Goal: Communication & Community: Answer question/provide support

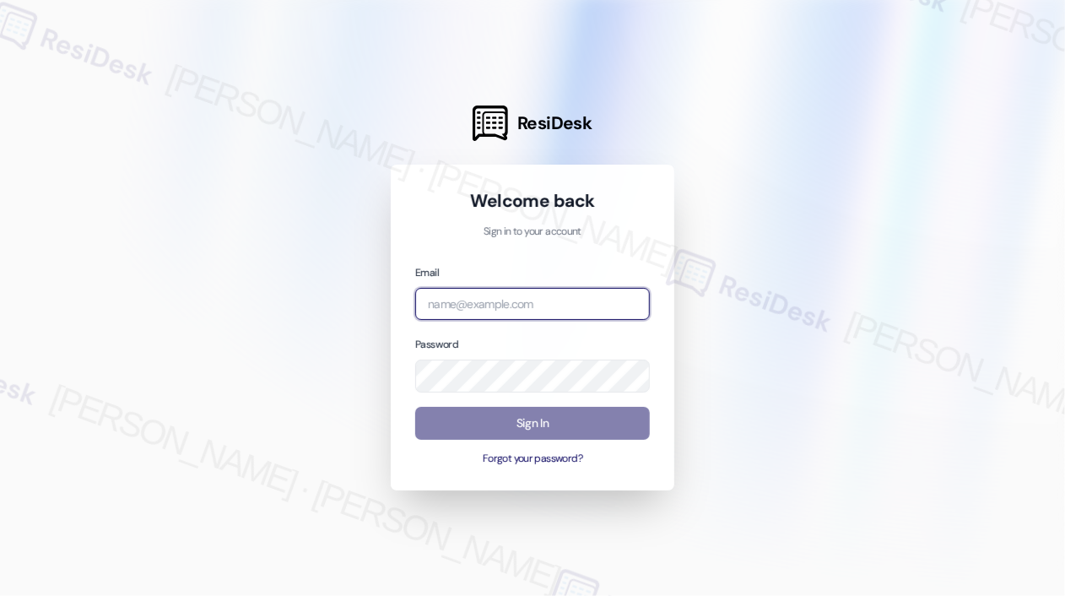
click at [564, 316] on input "email" at bounding box center [532, 304] width 235 height 33
type input "automated-surveys-kane_realty-[PERSON_NAME].roles@kane_[DOMAIN_NAME]"
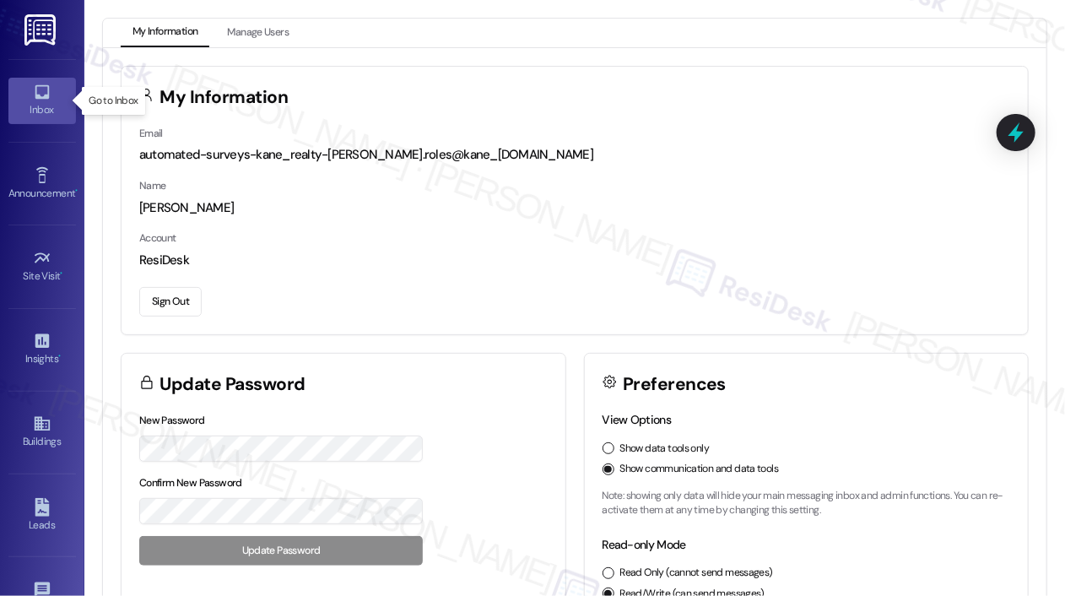
click at [47, 102] on div "Inbox" at bounding box center [42, 109] width 84 height 17
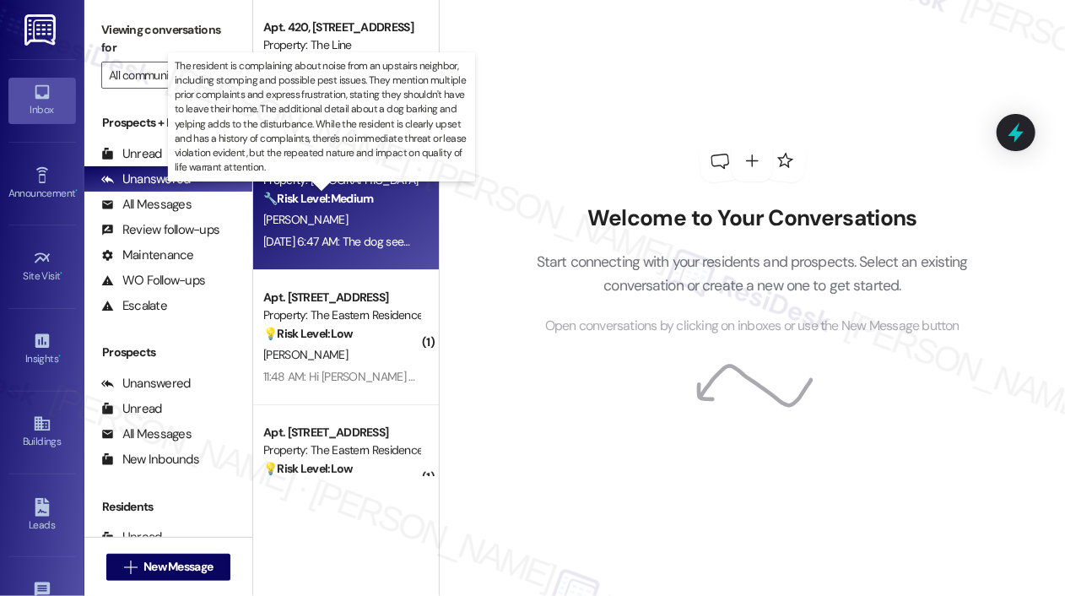
click at [283, 205] on strong "🔧 Risk Level: Medium" at bounding box center [318, 198] width 110 height 15
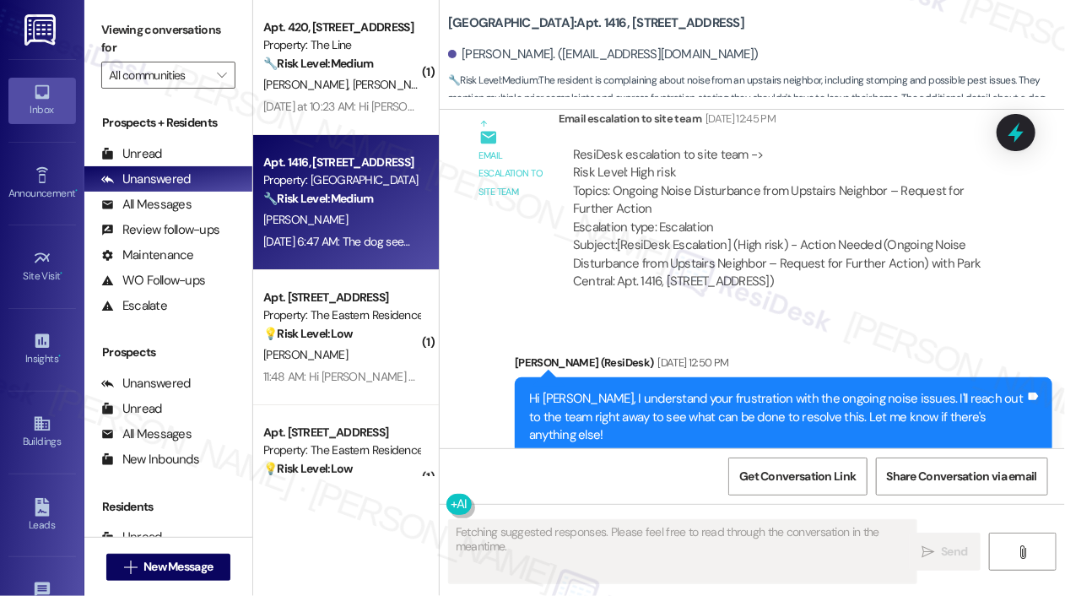
scroll to position [19250, 0]
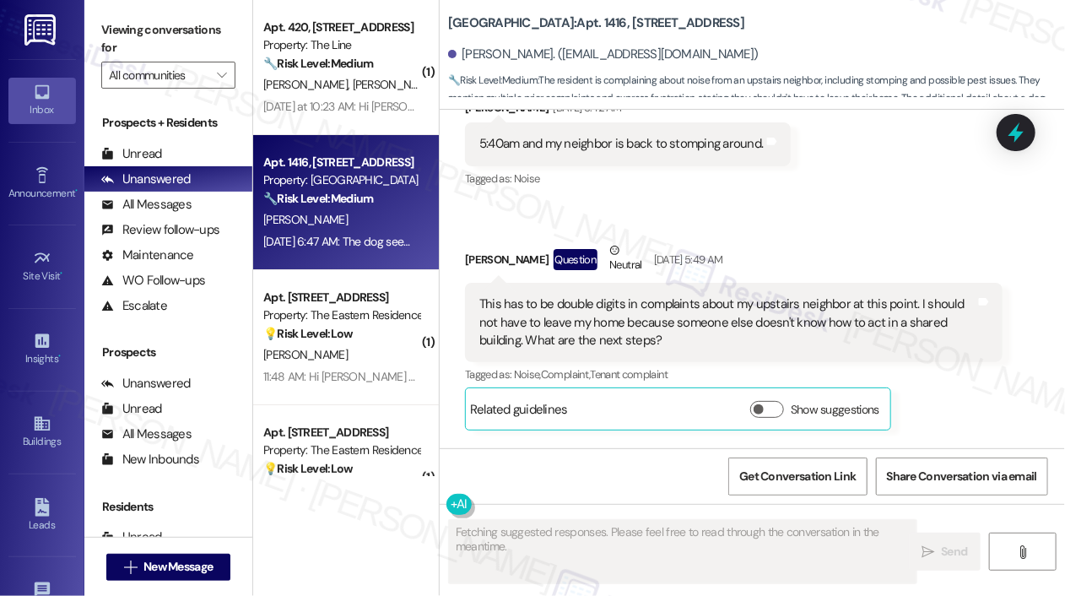
click at [638, 310] on div "Received via SMS [PERSON_NAME] [DATE] 10:29 PM I'm already having trouble sleep…" at bounding box center [752, 212] width 625 height 747
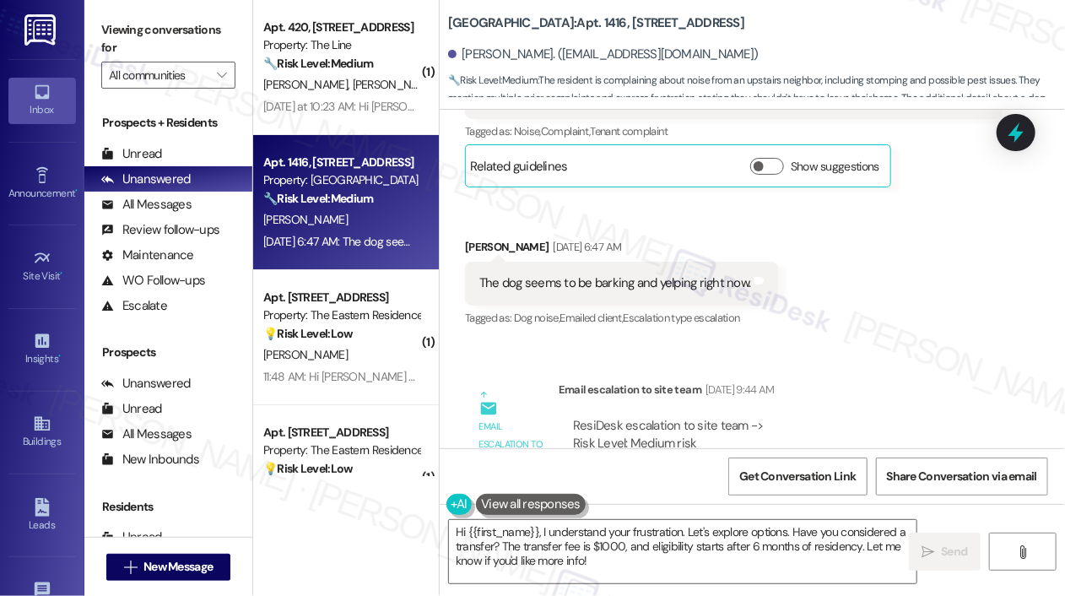
scroll to position [19496, 0]
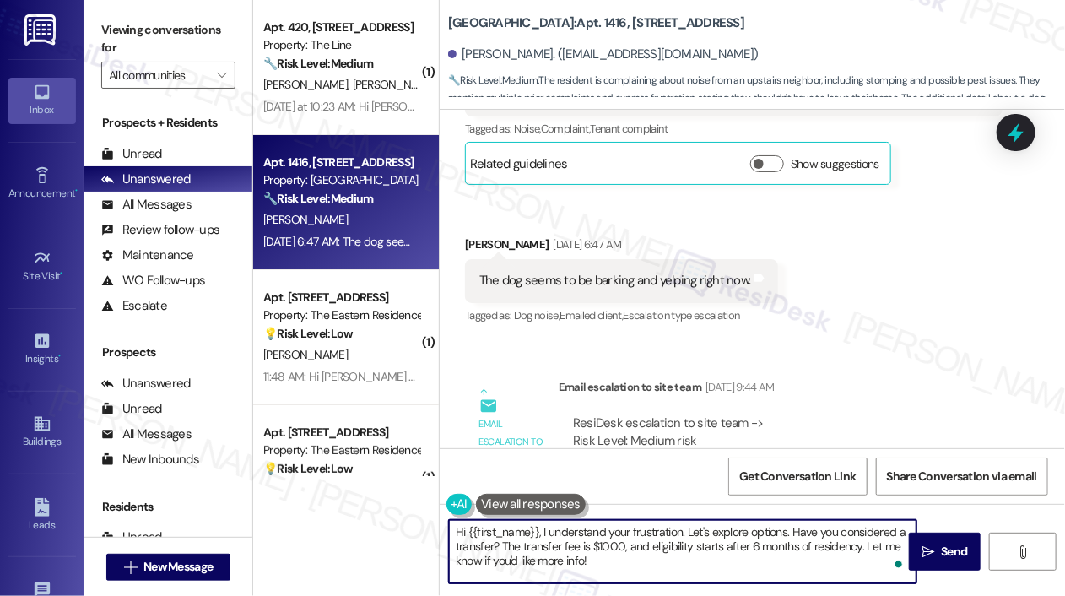
drag, startPoint x: 609, startPoint y: 570, endPoint x: 689, endPoint y: 523, distance: 91.9
click at [689, 523] on textarea "Hi {{first_name}}, I understand your frustration. Let's explore options. Have y…" at bounding box center [683, 551] width 468 height 63
type textarea "Hi {{first_name}}, I understand your frustration. I have escalated this issue t…"
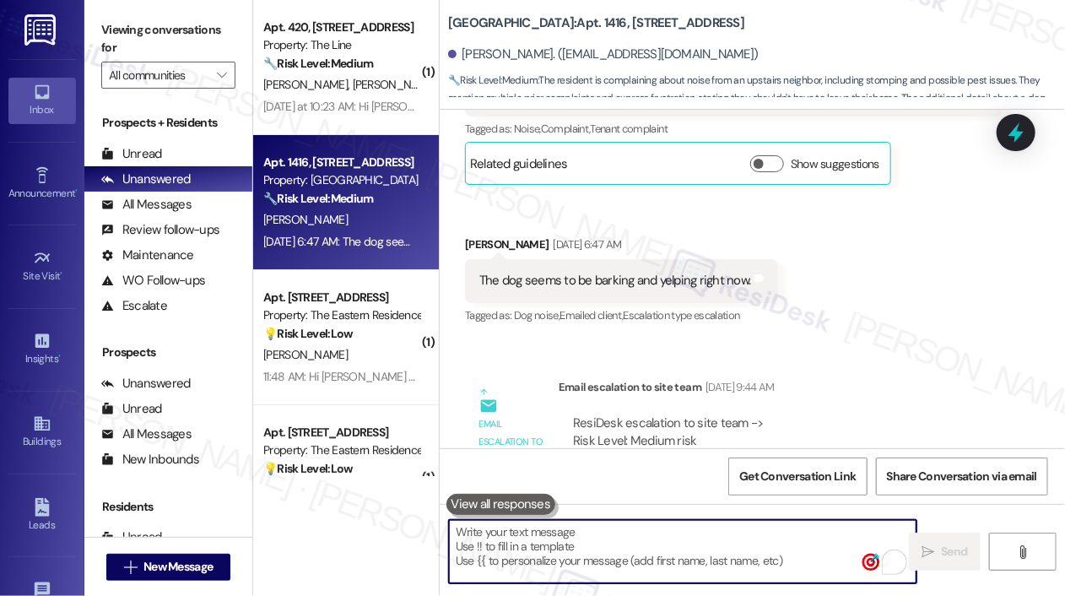
scroll to position [19250, 0]
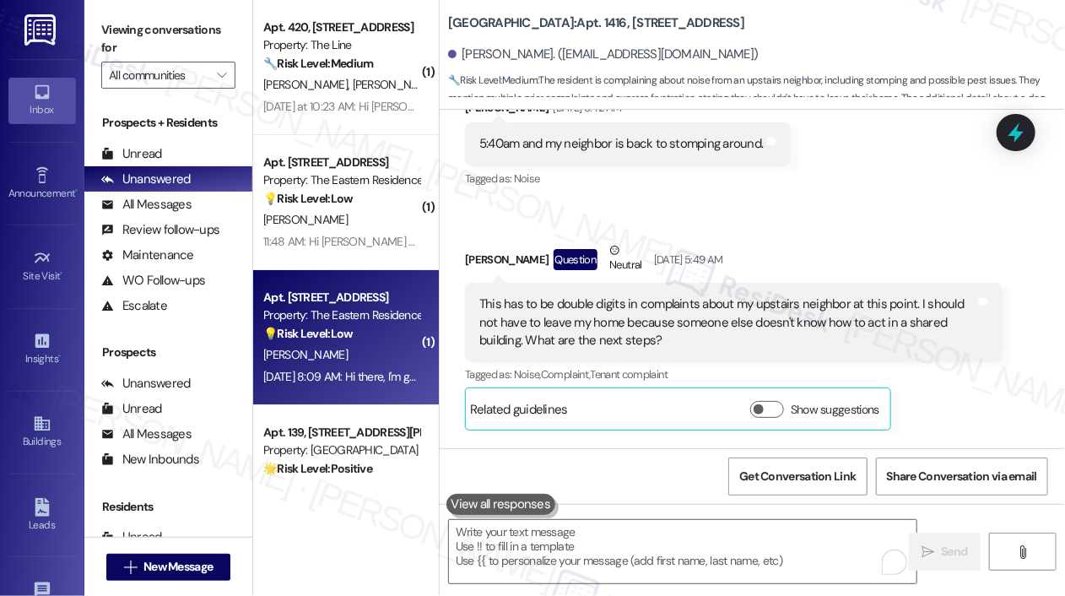
click at [344, 354] on div "[PERSON_NAME]" at bounding box center [342, 354] width 160 height 21
type textarea "Fetching suggested responses. Please feel free to read through the conversation…"
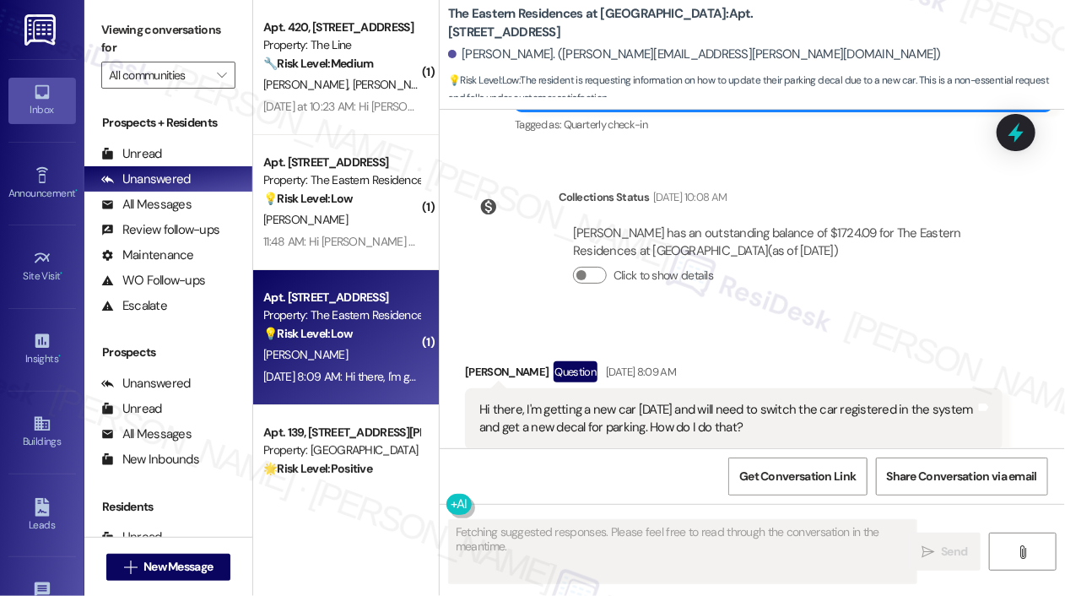
scroll to position [3389, 0]
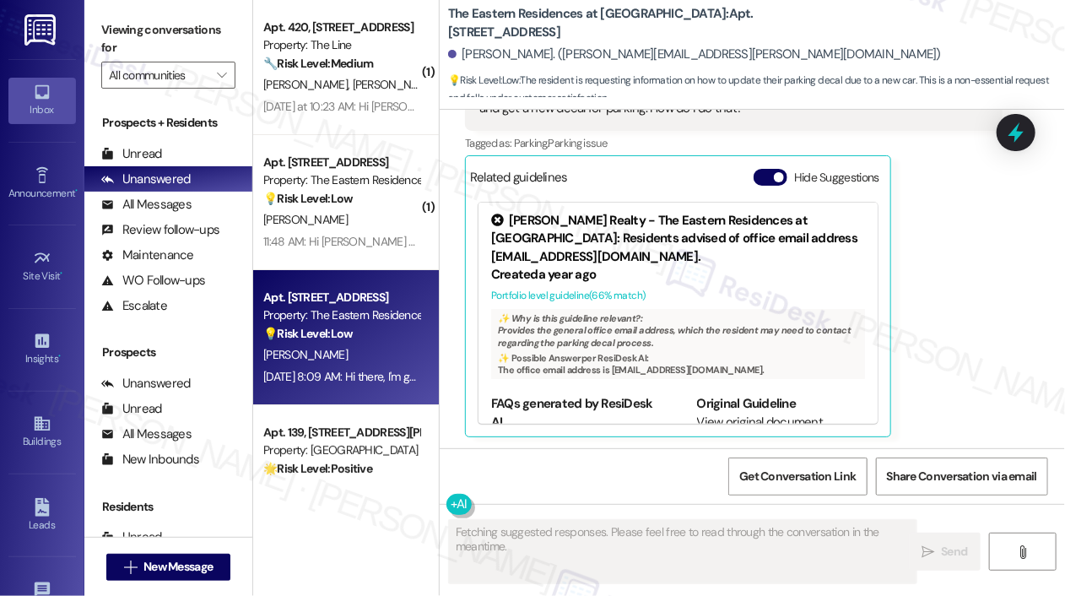
click at [956, 233] on div "[PERSON_NAME] Question [DATE] 8:09 AM Hi there, I'm getting a new car [DATE] an…" at bounding box center [734, 239] width 538 height 395
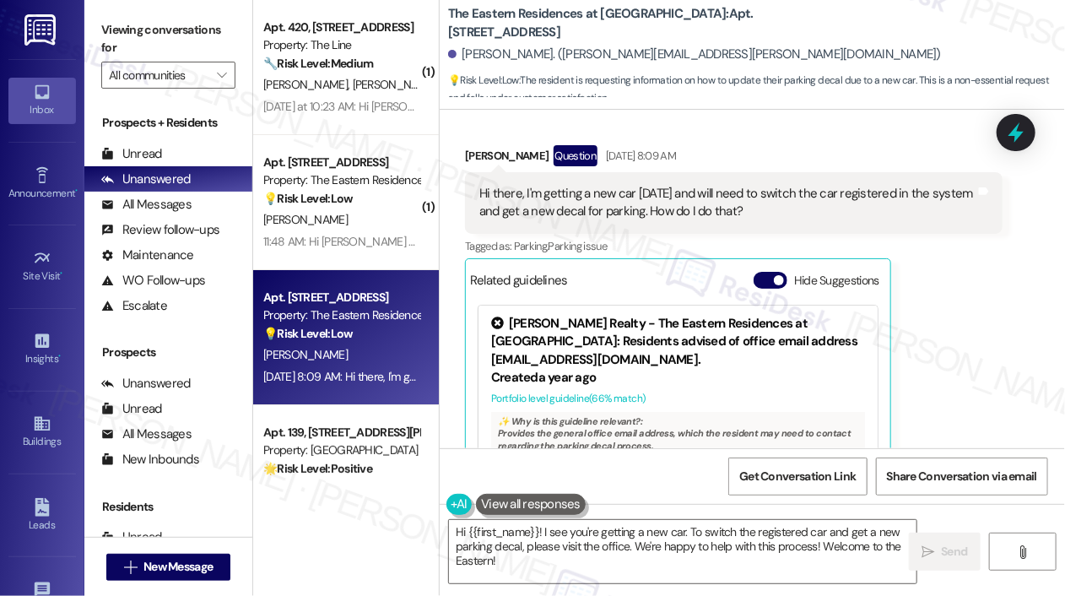
scroll to position [3288, 0]
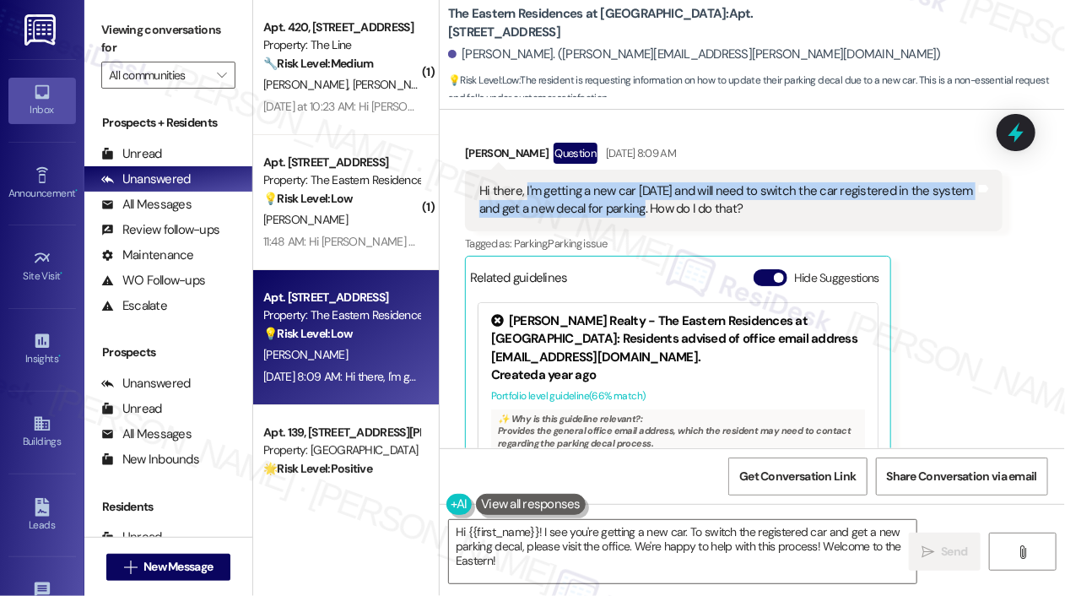
drag, startPoint x: 645, startPoint y: 211, endPoint x: 524, endPoint y: 189, distance: 122.7
click at [524, 189] on div "Hi there, I'm getting a new car [DATE] and will need to switch the car register…" at bounding box center [727, 200] width 496 height 36
copy div "I'm getting a new car [DATE] and will need to switch the car registered in the …"
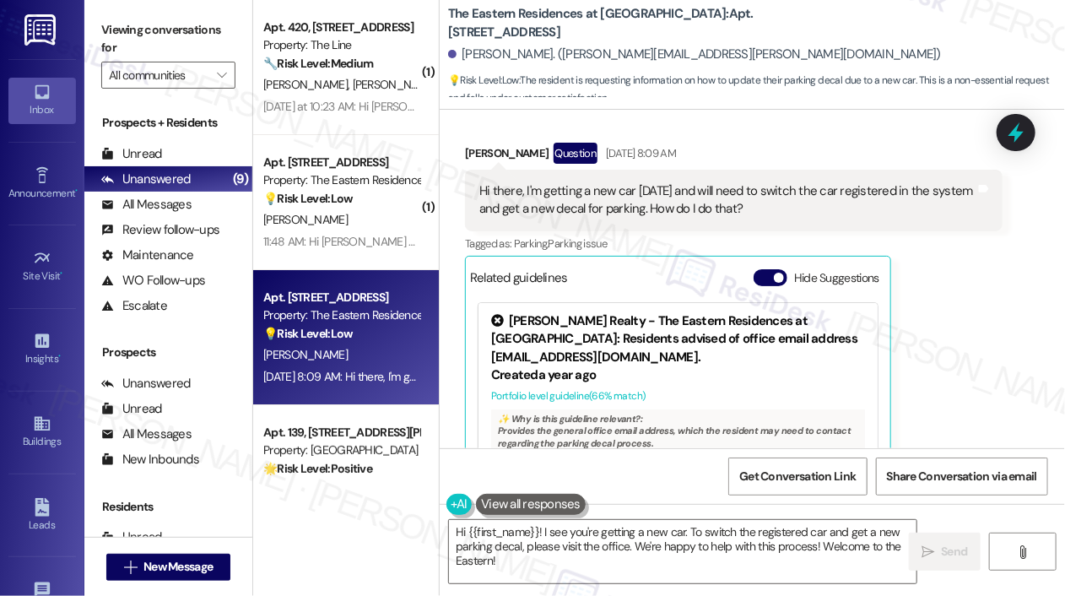
click at [1010, 372] on div "Received via SMS [PERSON_NAME] Question [DATE] 8:09 AM Hi there, I'm getting a …" at bounding box center [752, 328] width 625 height 446
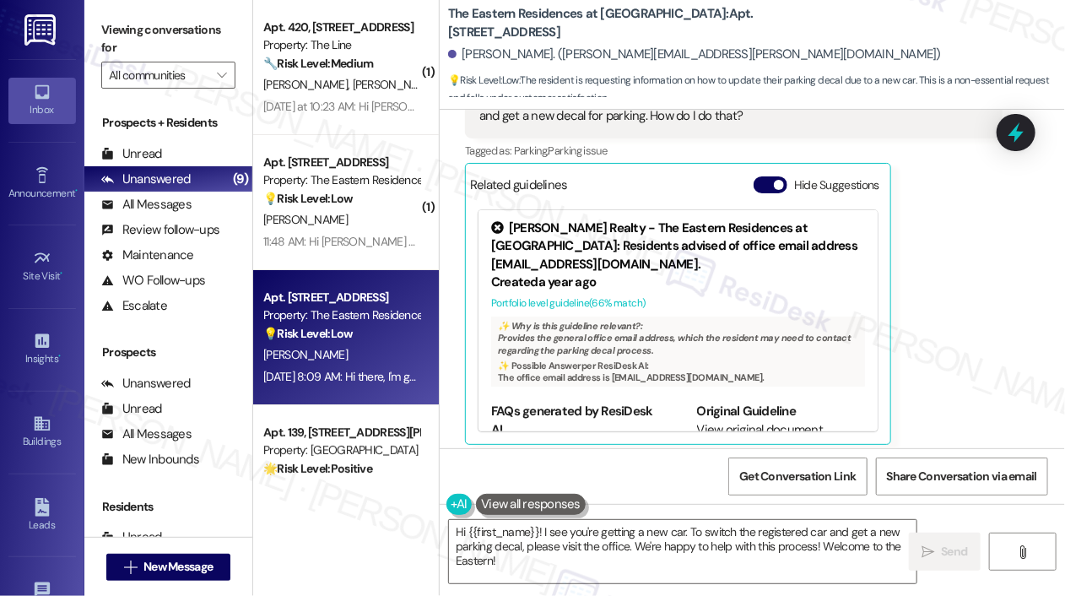
scroll to position [3389, 0]
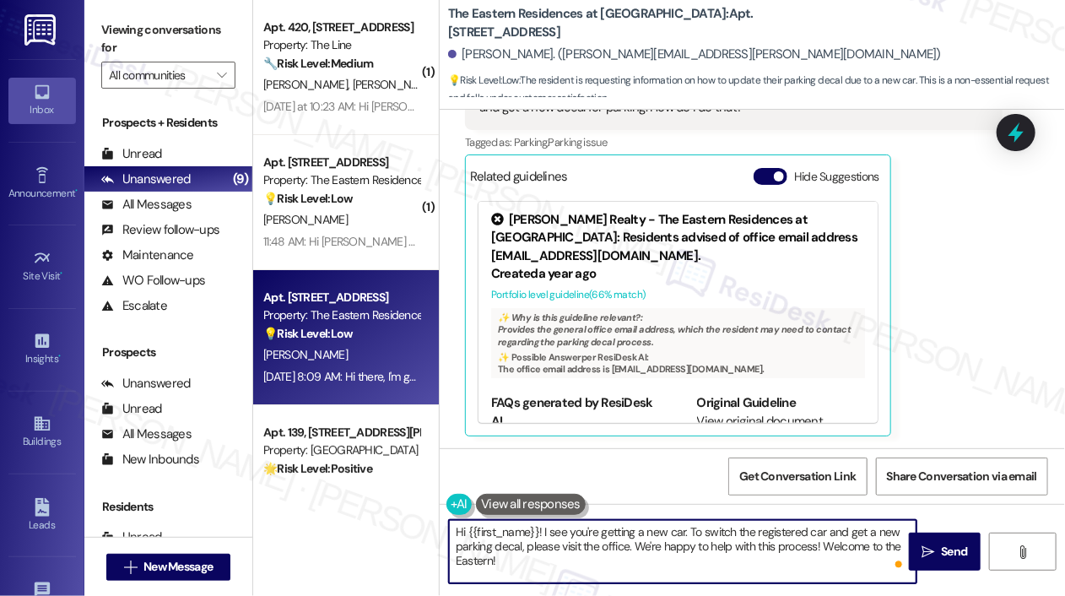
drag, startPoint x: 707, startPoint y: 565, endPoint x: 546, endPoint y: 522, distance: 166.8
click at [546, 522] on textarea "Hi {{first_name}}! I see you're getting a new car. To switch the registered car…" at bounding box center [683, 551] width 468 height 63
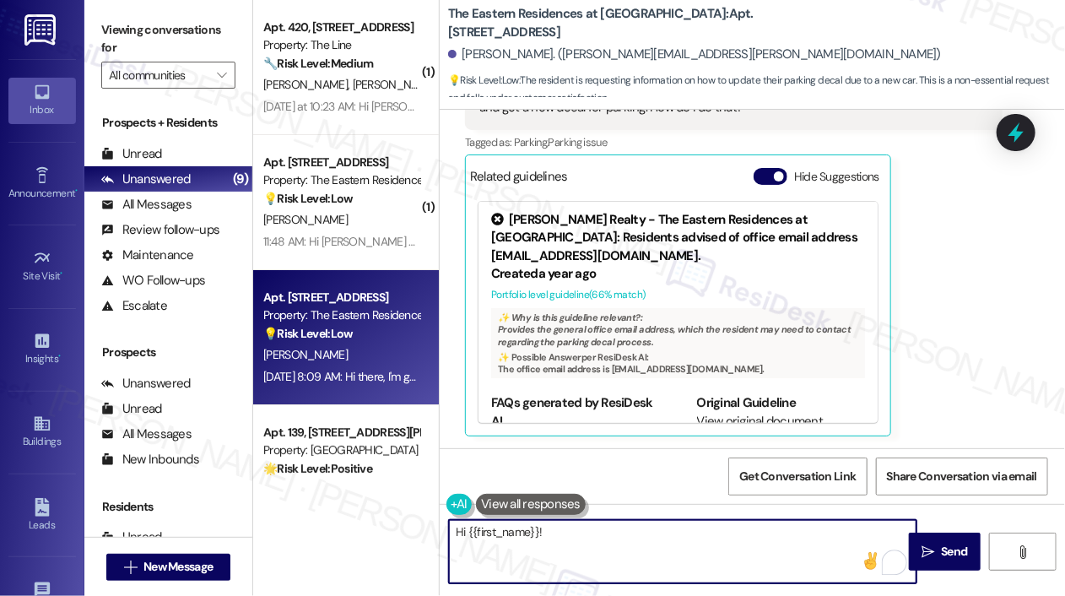
paste textarea "Apologies for the delayed response, and thanks for your patience! Just checking…"
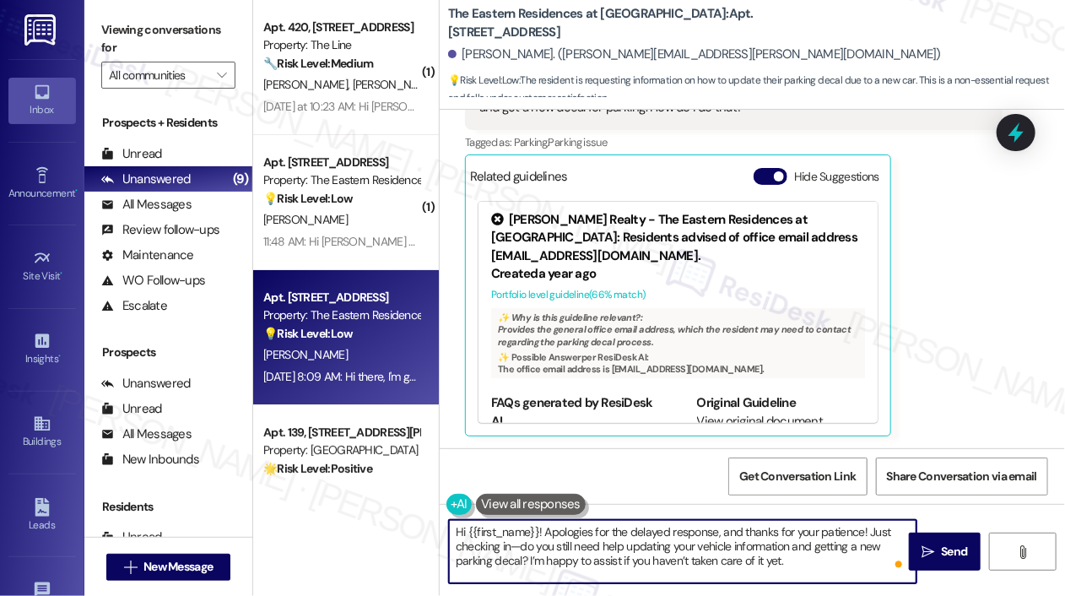
type textarea "Hi {{first_name}}! Apologies for the delayed response, and thanks for your pati…"
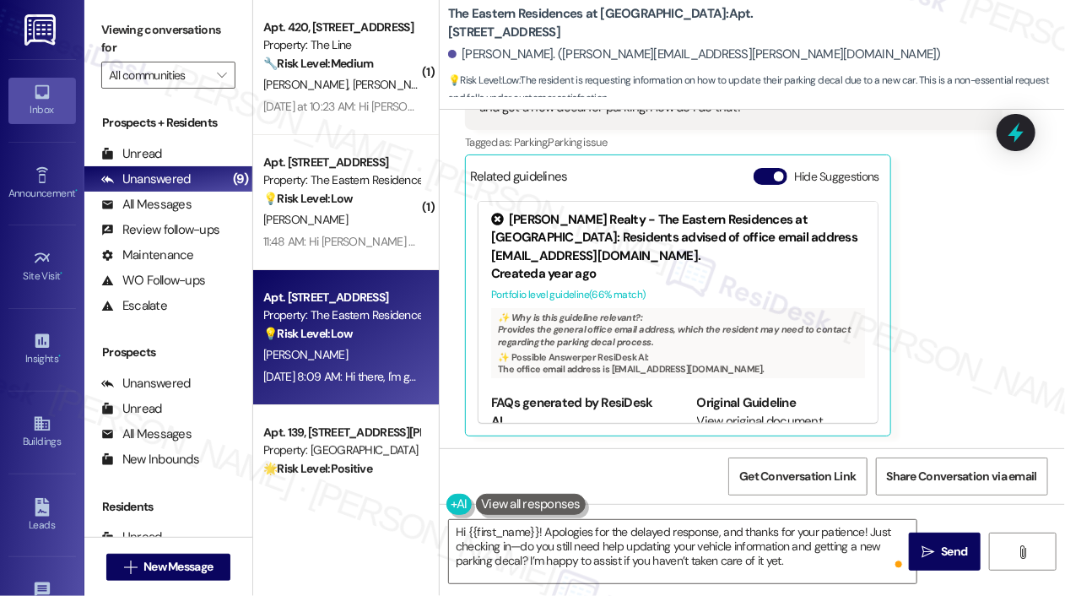
click at [922, 369] on div "[PERSON_NAME] Question [DATE] 8:09 AM Hi there, I'm getting a new car [DATE] an…" at bounding box center [734, 238] width 538 height 395
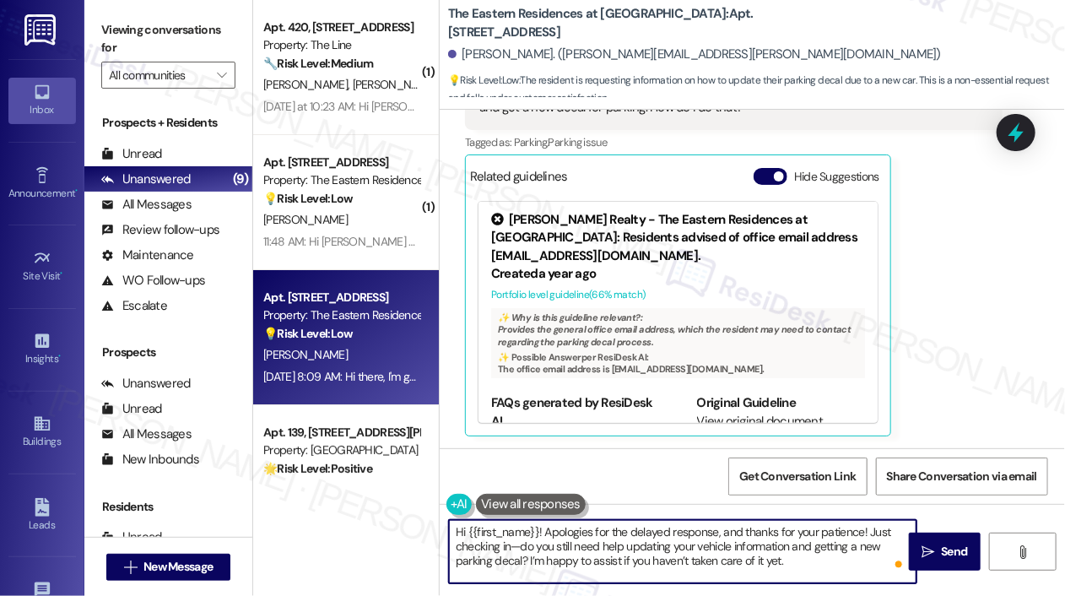
click at [844, 565] on textarea "Hi {{first_name}}! Apologies for the delayed response, and thanks for your pati…" at bounding box center [683, 551] width 468 height 63
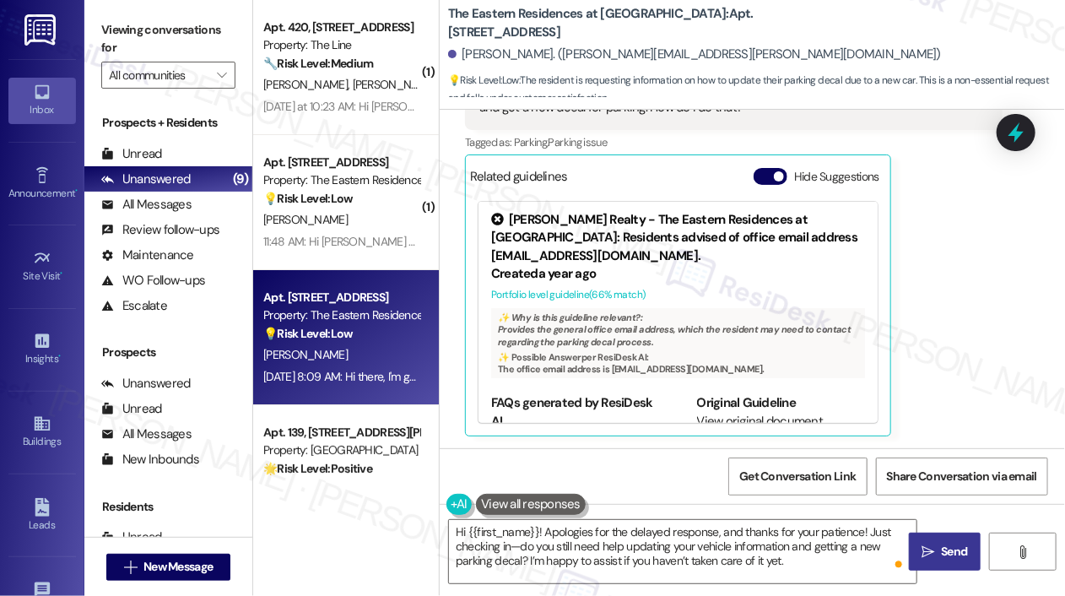
click at [945, 545] on span "Send" at bounding box center [954, 552] width 26 height 18
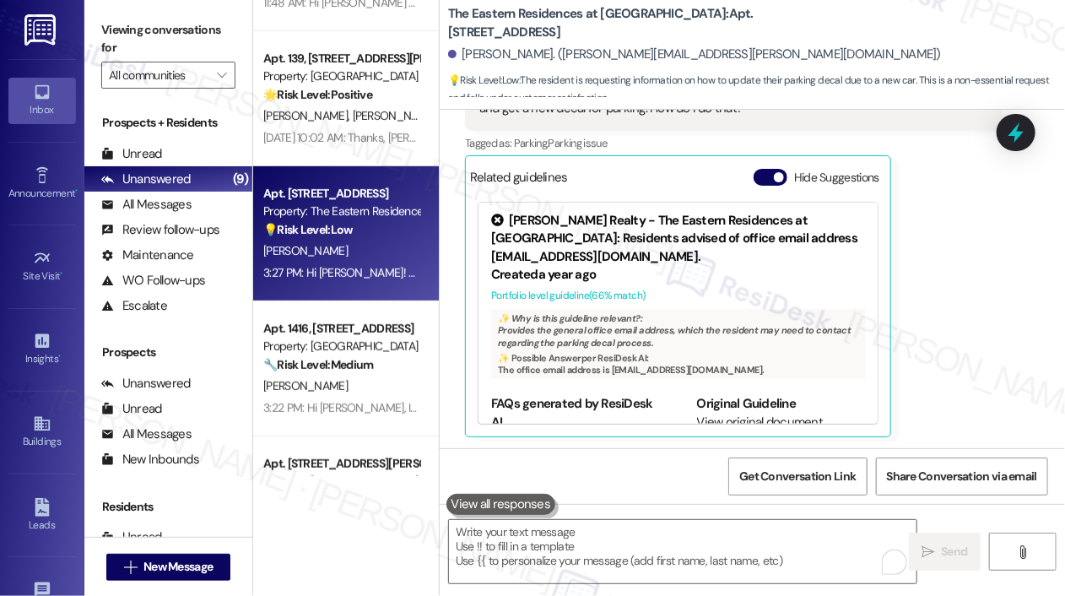
scroll to position [273, 0]
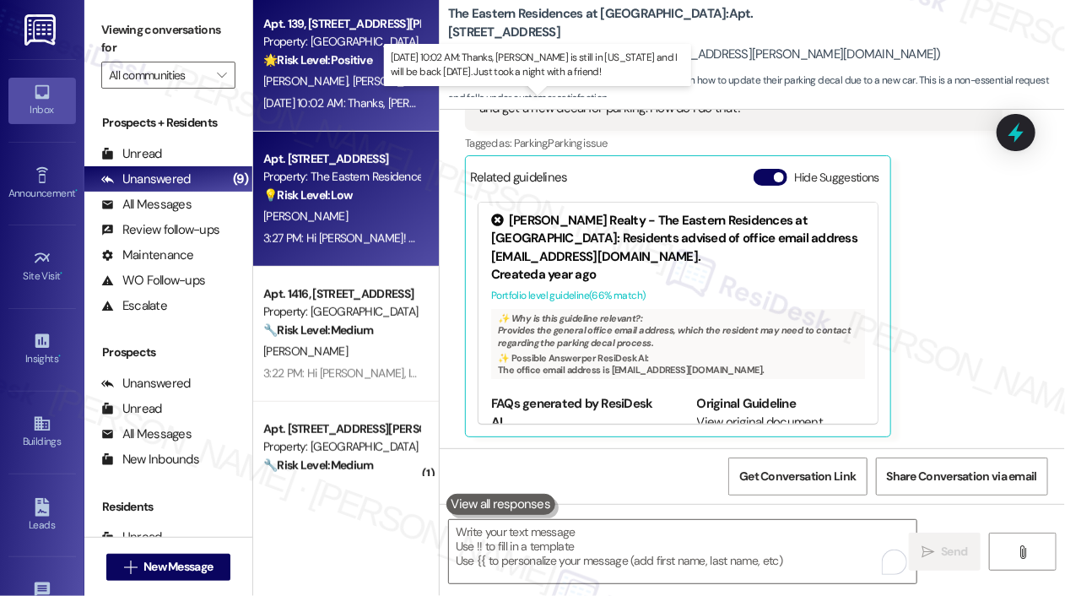
click at [395, 109] on div "[DATE] 10:02 AM: Thanks, [PERSON_NAME] is still in [US_STATE] and I will be bac…" at bounding box center [552, 102] width 578 height 15
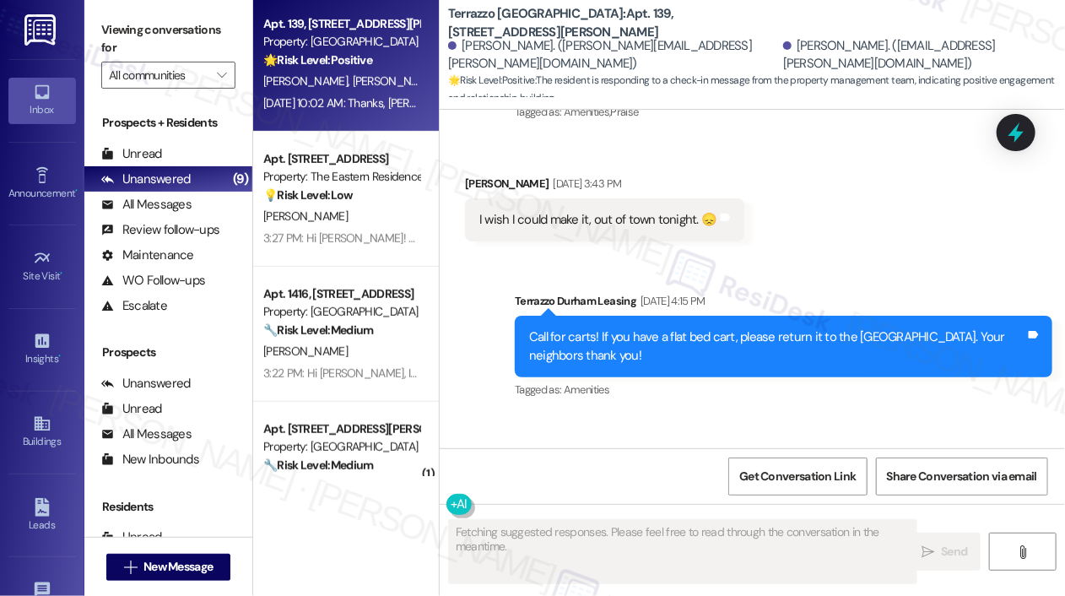
scroll to position [7867, 0]
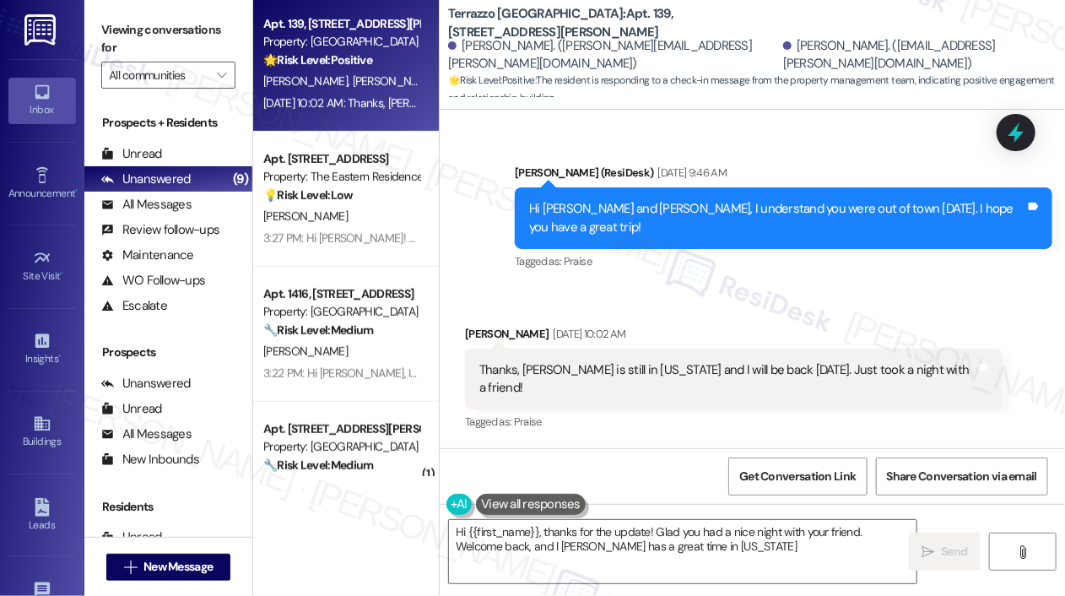
type textarea "Hi {{first_name}}, thanks for the update! Glad you had a nice night with your f…"
click at [692, 273] on div "Tagged as: Praise Click to highlight conversations about Praise" at bounding box center [784, 261] width 538 height 24
click at [730, 325] on div "Received via SMS [PERSON_NAME] [DATE] 10:02 AM Thanks, [PERSON_NAME] is still i…" at bounding box center [752, 367] width 625 height 160
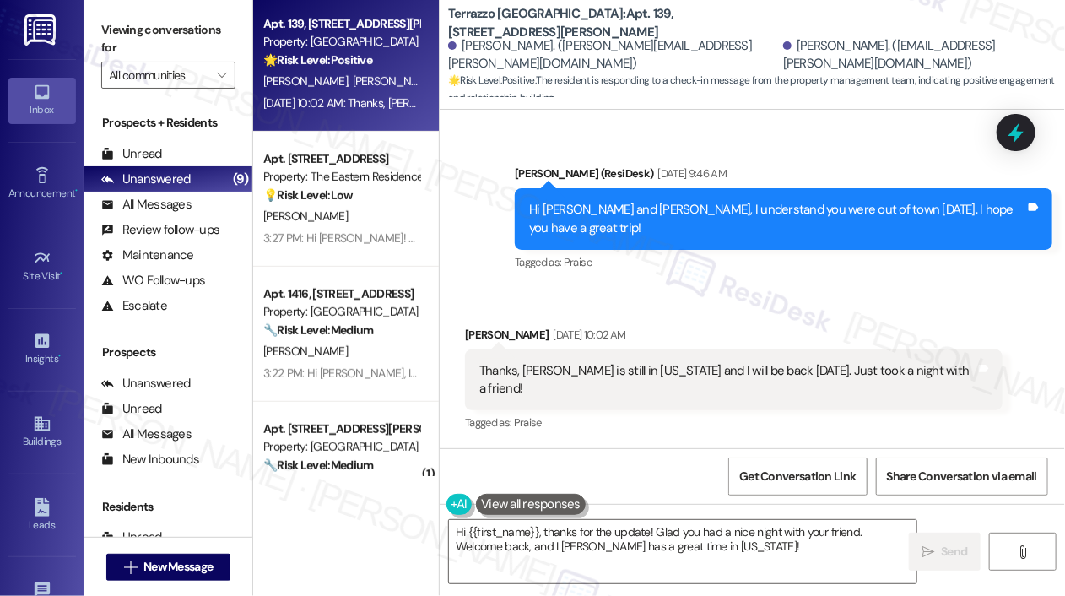
scroll to position [7868, 0]
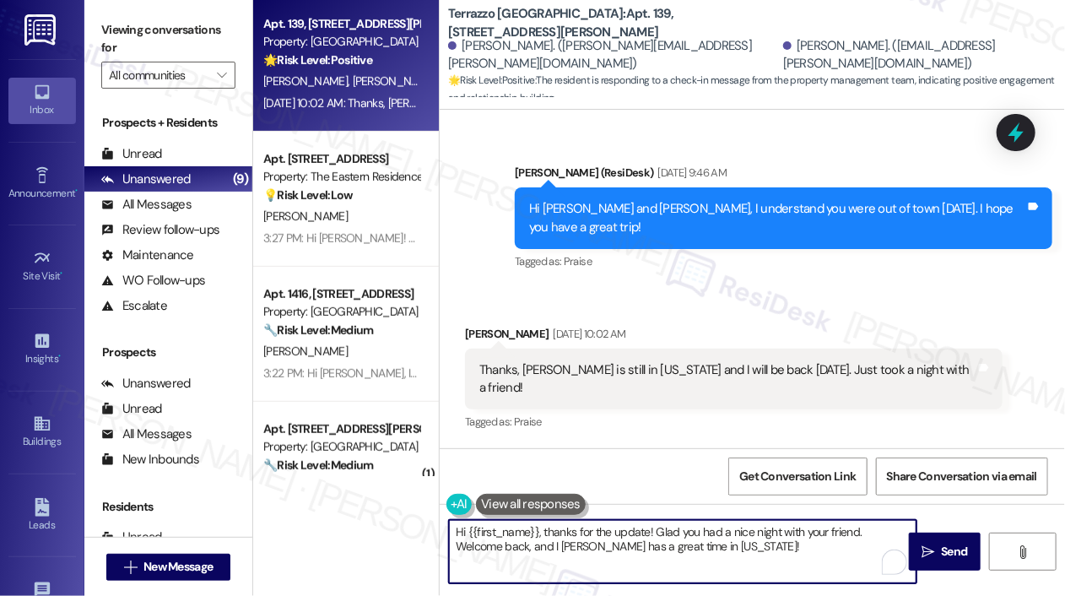
click at [783, 551] on textarea "Hi {{first_name}}, thanks for the update! Glad you had a nice night with your f…" at bounding box center [683, 551] width 468 height 63
click at [798, 273] on div "Tagged as: Praise Click to highlight conversations about Praise" at bounding box center [784, 261] width 538 height 24
click at [800, 556] on textarea "Hi {{first_name}}, thanks for the update! Glad you had a nice night with your f…" at bounding box center [683, 551] width 468 height 63
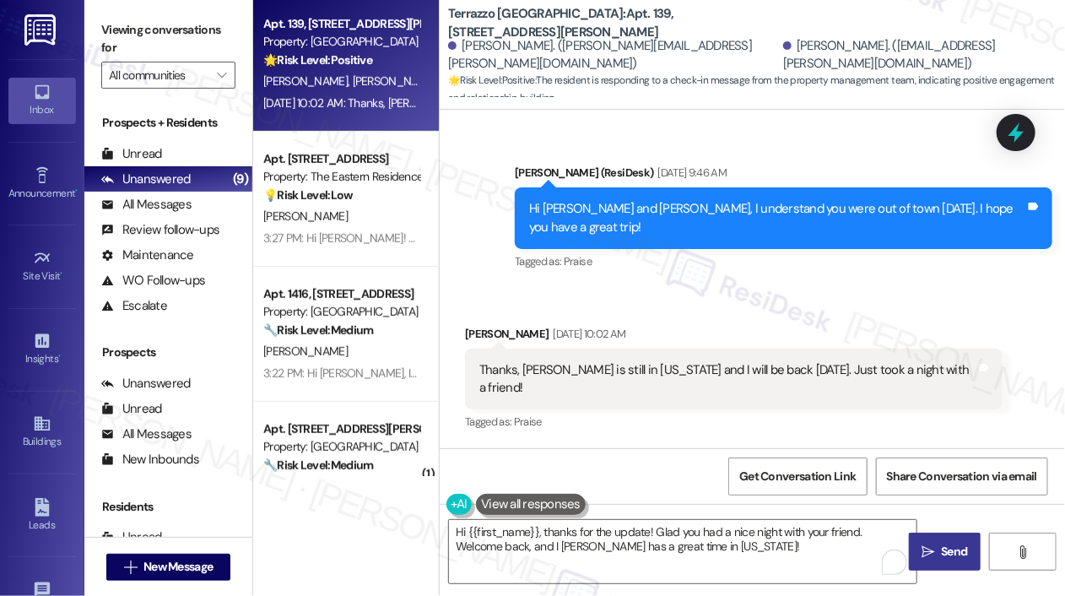
click at [935, 543] on span " Send" at bounding box center [944, 552] width 53 height 18
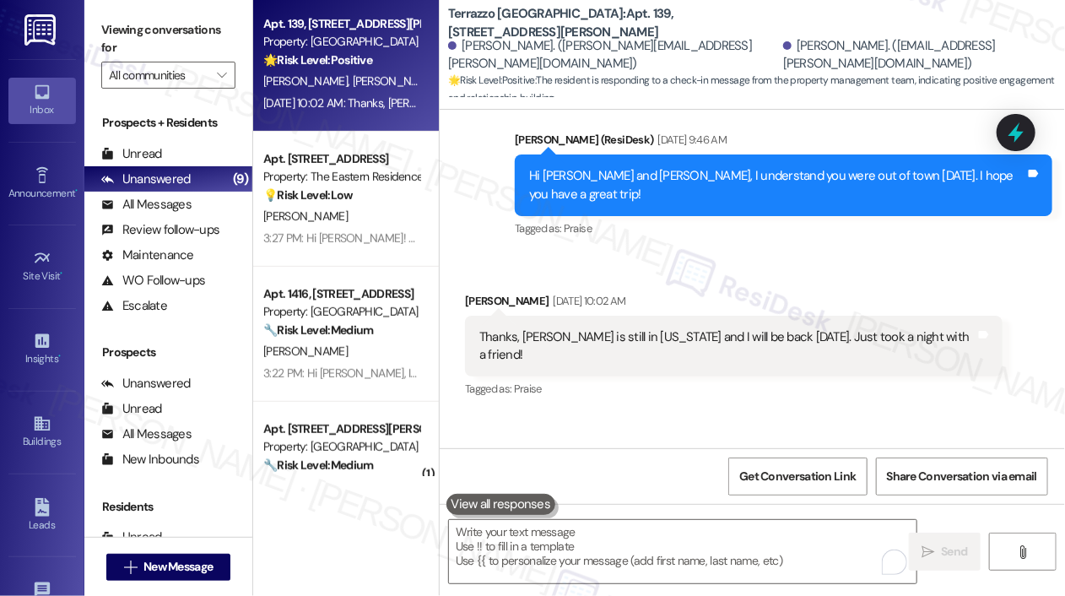
scroll to position [7867, 0]
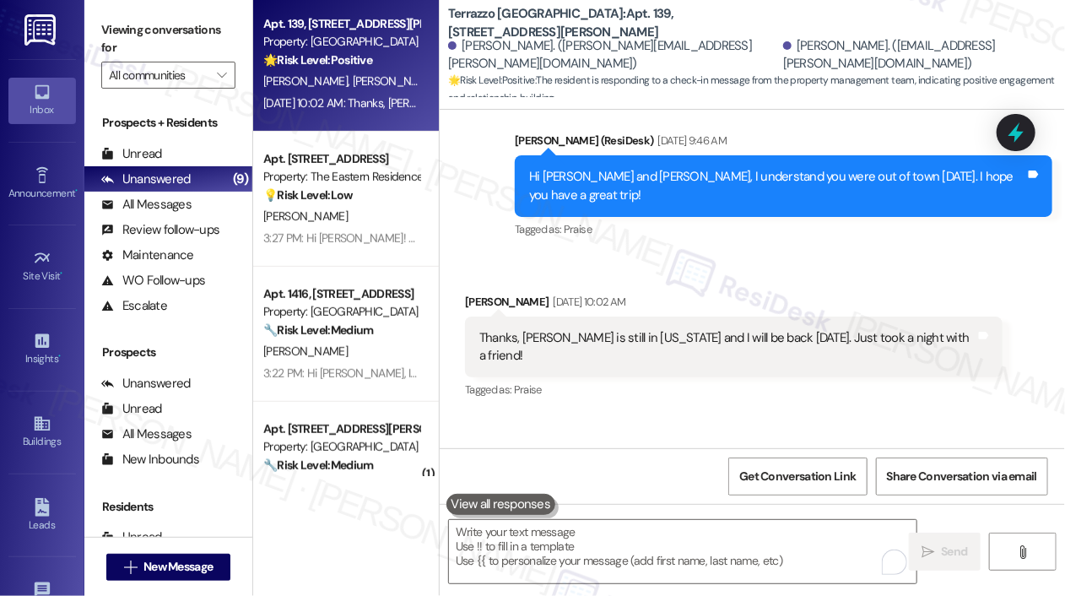
click at [923, 316] on div "Received via SMS [PERSON_NAME] [DATE] 10:02 AM Thanks, [PERSON_NAME] is still i…" at bounding box center [752, 335] width 625 height 160
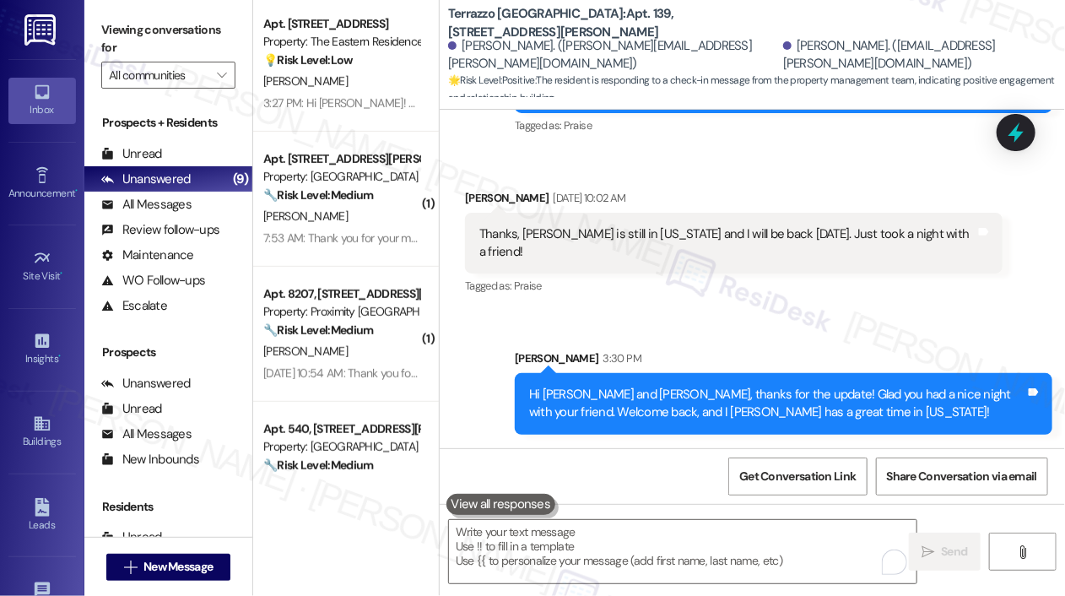
scroll to position [8004, 0]
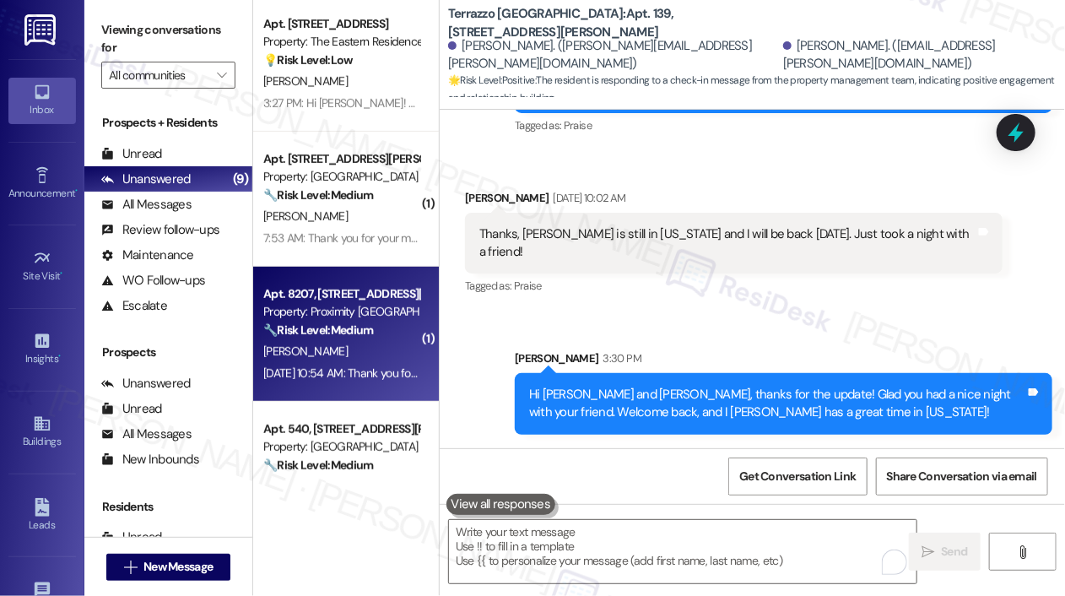
click at [402, 352] on div "[PERSON_NAME]" at bounding box center [342, 351] width 160 height 21
type textarea "Fetching suggested responses. Please feel free to read through the conversation…"
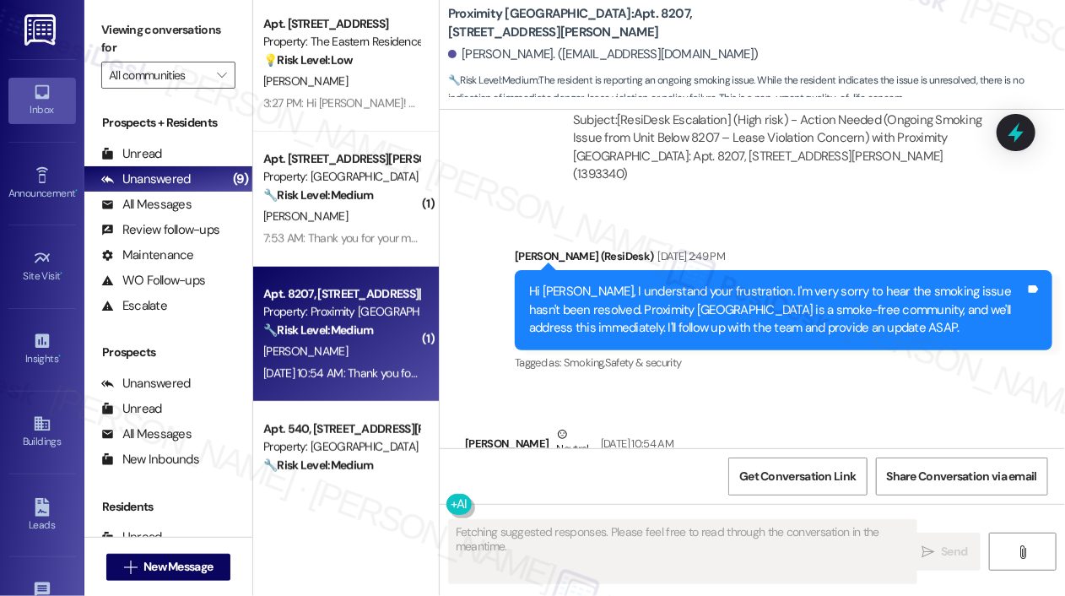
scroll to position [2191, 0]
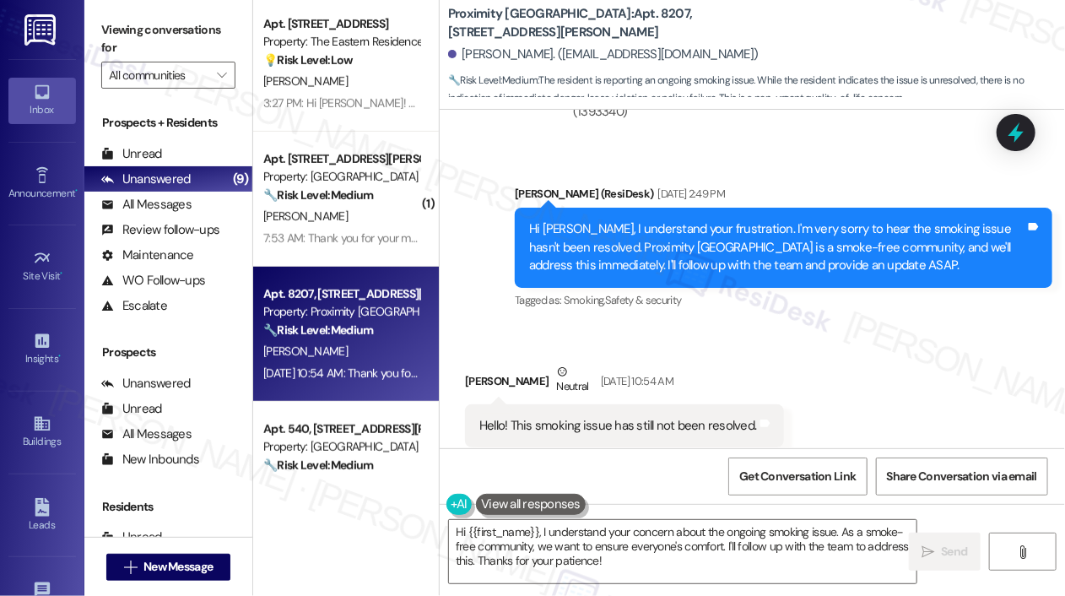
click at [580, 325] on div "Received via SMS [PERSON_NAME] Neutral [DATE] 10:54 AM Hello! This smoking issu…" at bounding box center [752, 405] width 625 height 160
click at [786, 350] on div "Received via SMS [PERSON_NAME] Neutral [DATE] 10:54 AM Hello! This smoking issu…" at bounding box center [624, 417] width 344 height 135
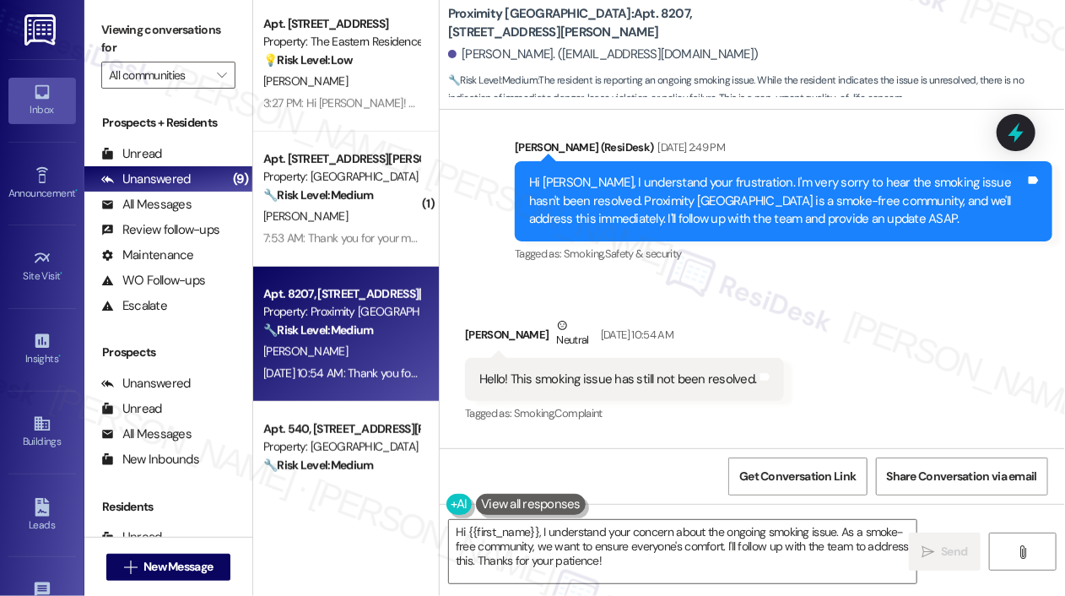
scroll to position [2235, 0]
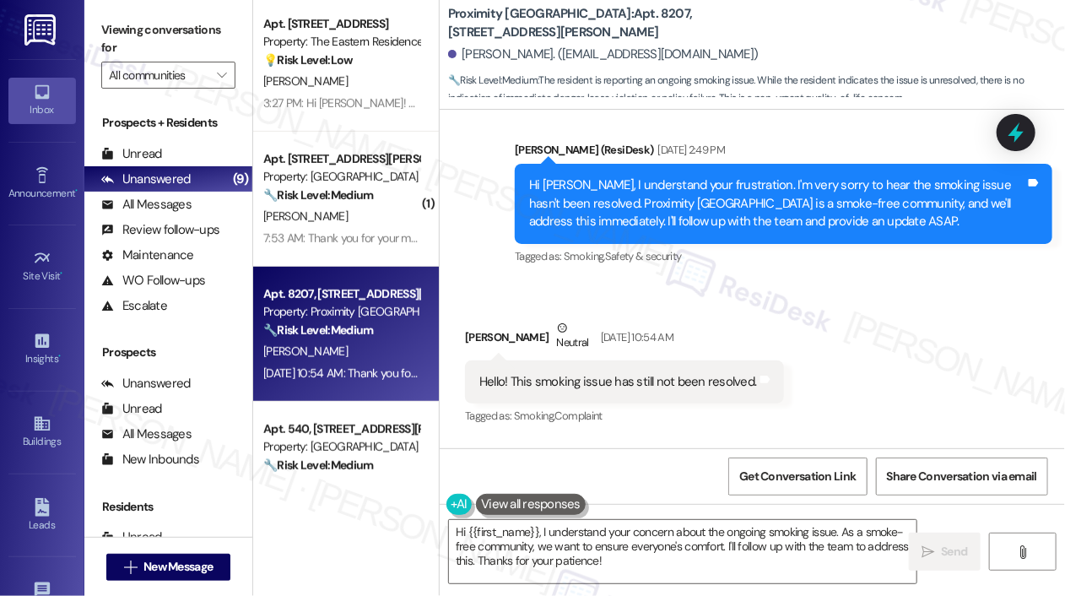
click at [851, 328] on div "Received via SMS [PERSON_NAME] Neutral [DATE] 10:54 AM Hello! This smoking issu…" at bounding box center [752, 361] width 625 height 160
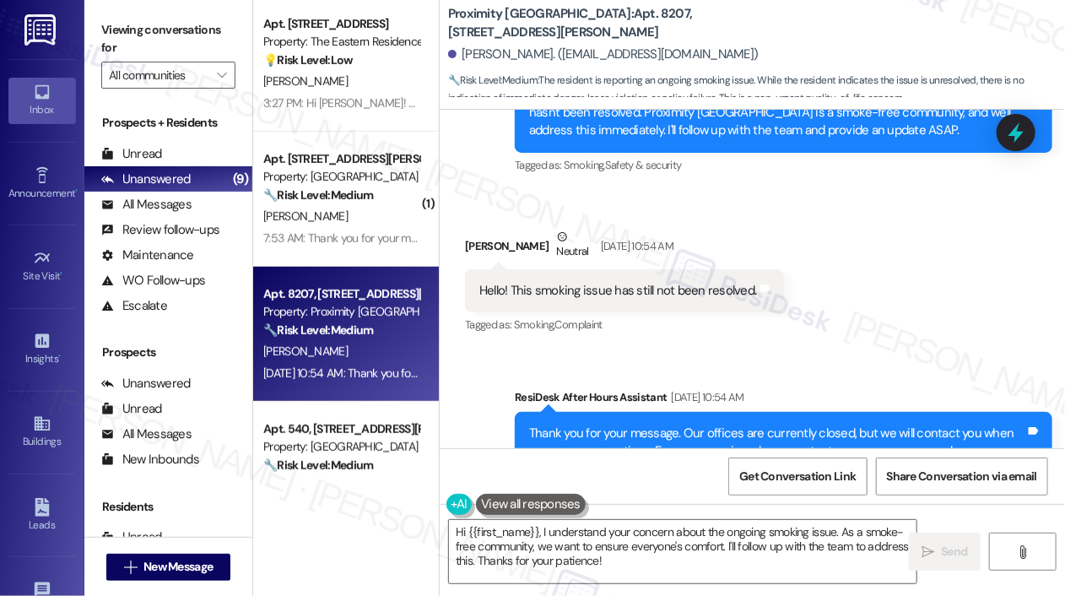
scroll to position [2336, 0]
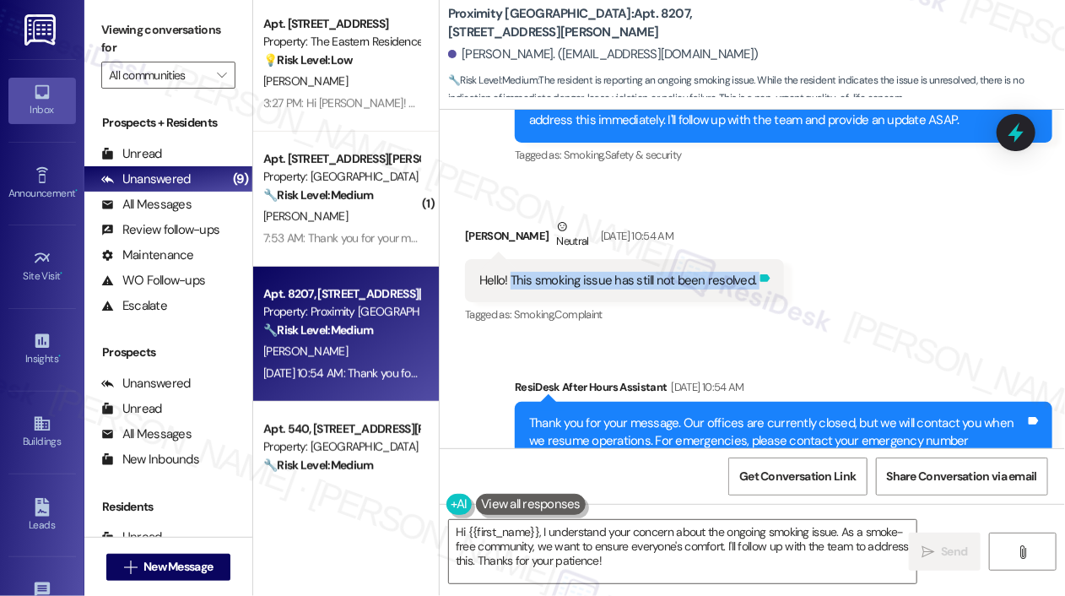
drag, startPoint x: 510, startPoint y: 236, endPoint x: 751, endPoint y: 245, distance: 241.5
click at [751, 259] on div "Hello! This smoking issue has still not been resolved. Tags and notes" at bounding box center [624, 280] width 319 height 43
copy div "This smoking issue has still not been resolved. Tags and notes"
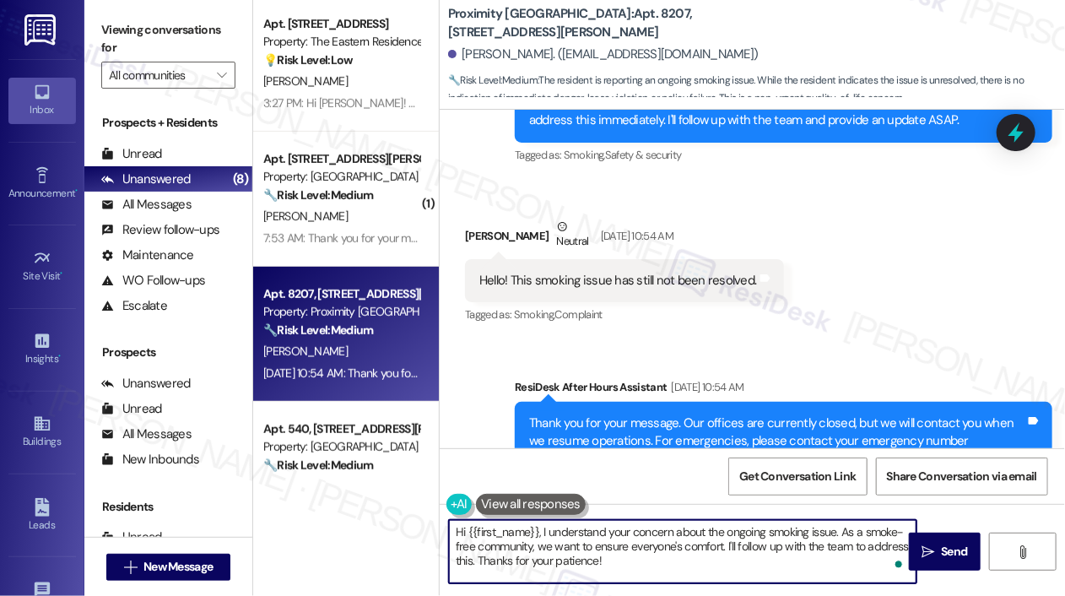
drag, startPoint x: 617, startPoint y: 568, endPoint x: 543, endPoint y: 520, distance: 88.5
click at [543, 520] on textarea "Hi {{first_name}}, I understand your concern about the ongoing smoking issue. A…" at bounding box center [683, 551] width 468 height 63
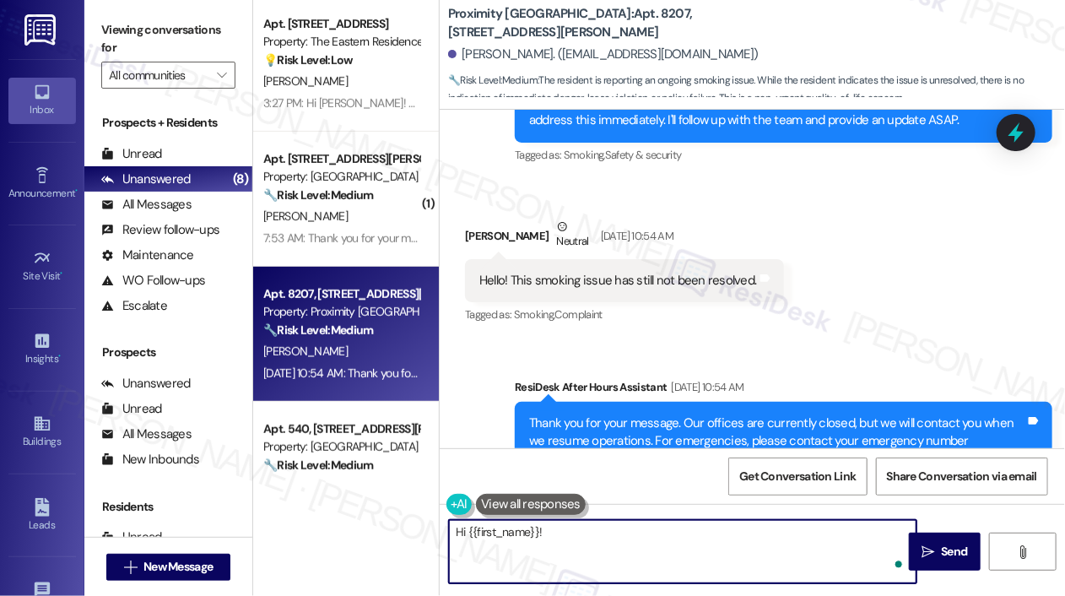
paste textarea "Thanks for the update—I understand this issue has already been reported and esc…"
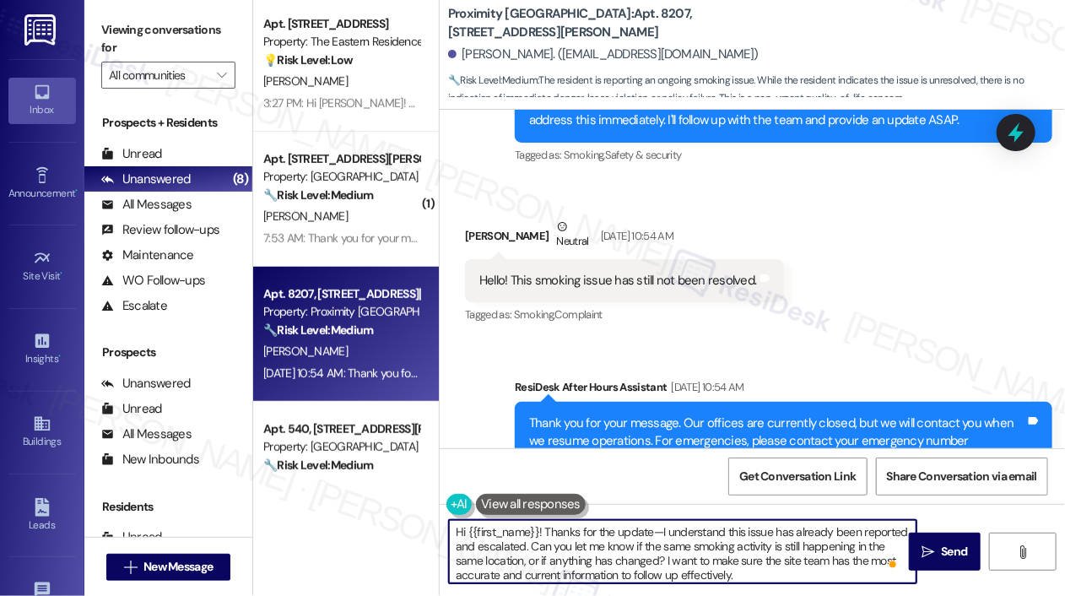
click at [789, 547] on textarea "Hi {{first_name}}! Thanks for the update—I understand this issue has already be…" at bounding box center [683, 551] width 468 height 63
click at [798, 549] on textarea "Hi {{first_name}}! Thanks for the update—I understand this issue has already be…" at bounding box center [683, 551] width 468 height 63
type textarea "Hi {{first_name}}! Thanks for the update—I understand this issue has already be…"
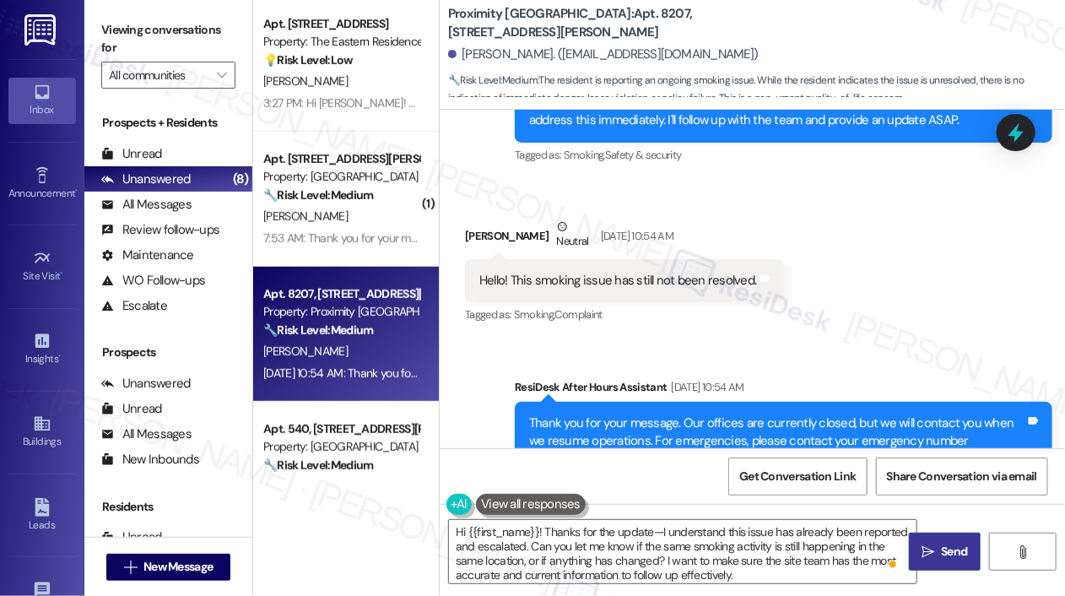
click at [925, 546] on icon "" at bounding box center [928, 552] width 13 height 14
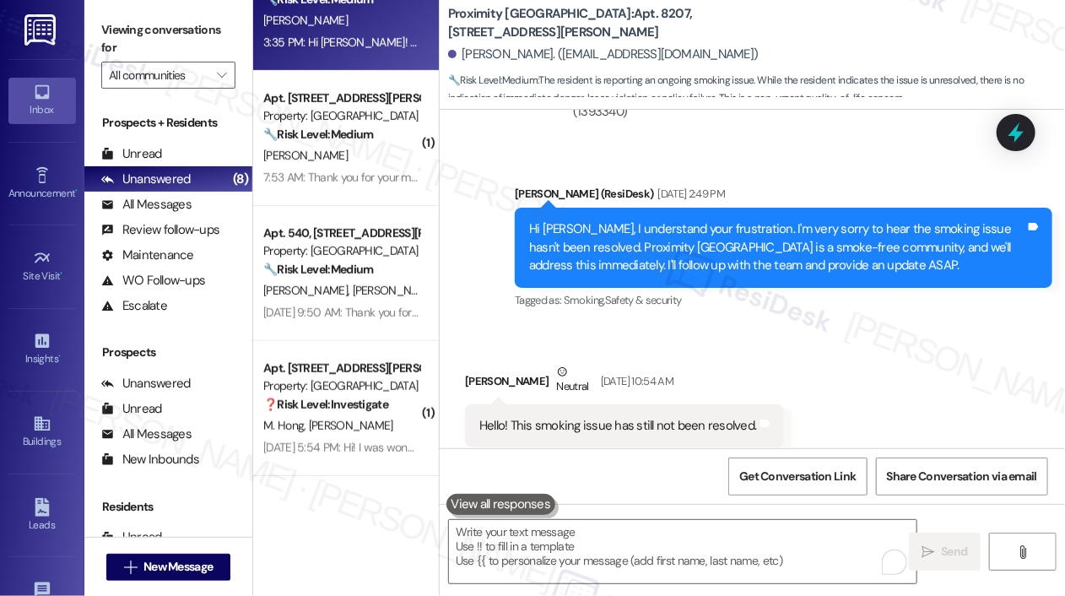
scroll to position [334, 0]
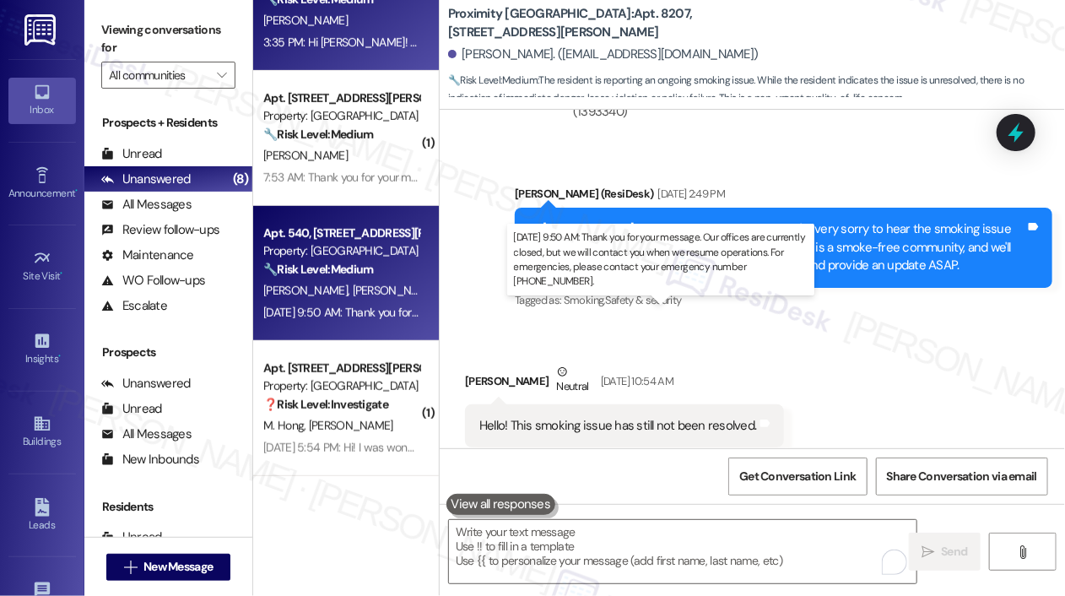
click at [336, 309] on div "[DATE] 9:50 AM: Thank you for your message. Our offices are currently closed, b…" at bounding box center [775, 312] width 1025 height 15
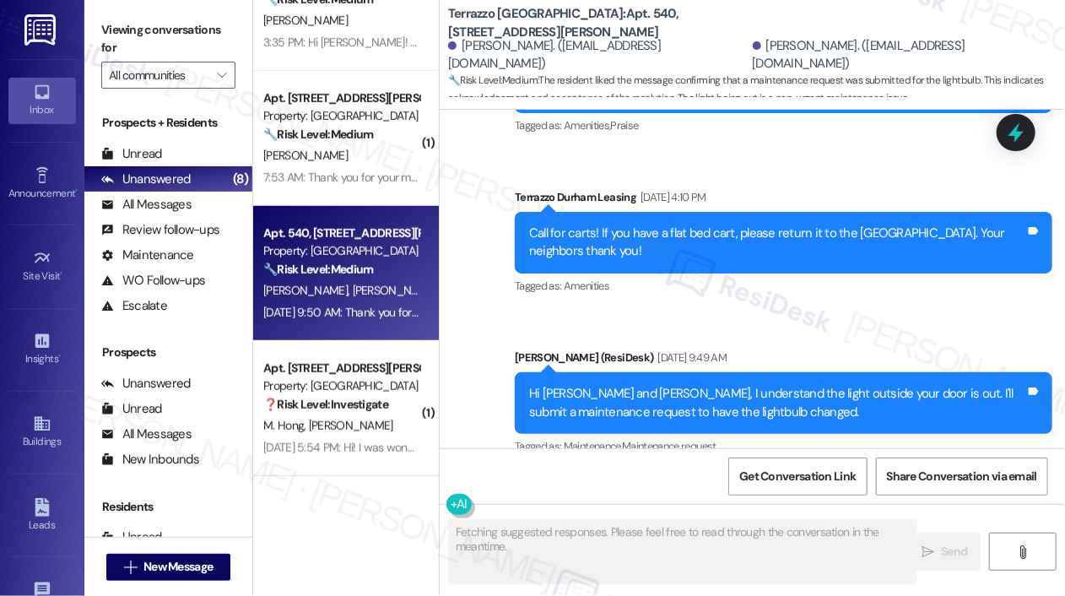
scroll to position [9523, 0]
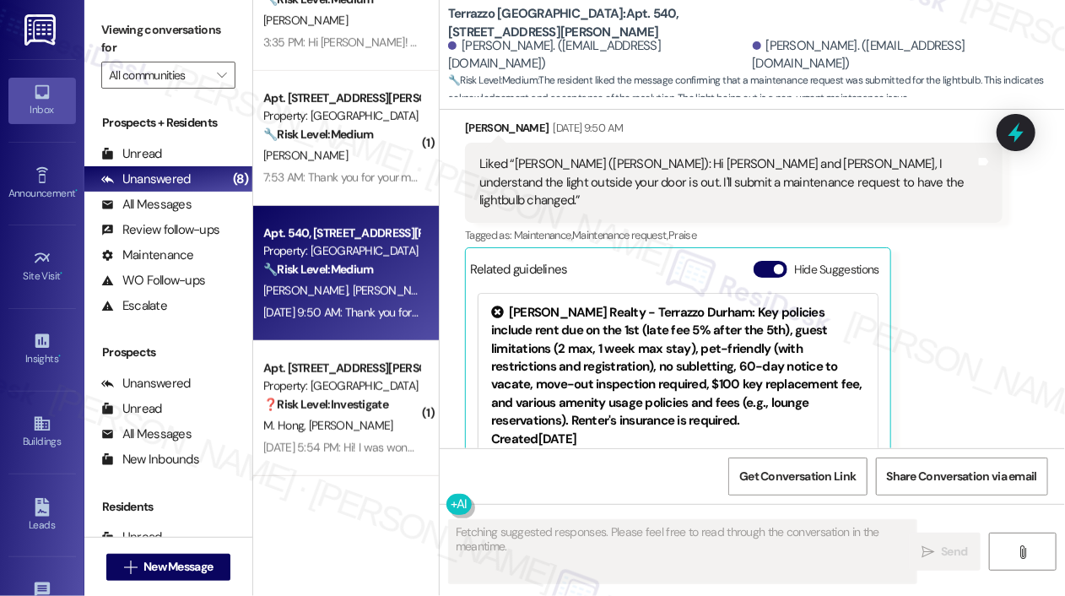
click at [922, 184] on div "[PERSON_NAME] [DATE] 9:50 AM Liked “[PERSON_NAME] ([PERSON_NAME]): Hi [PERSON_N…" at bounding box center [734, 323] width 538 height 409
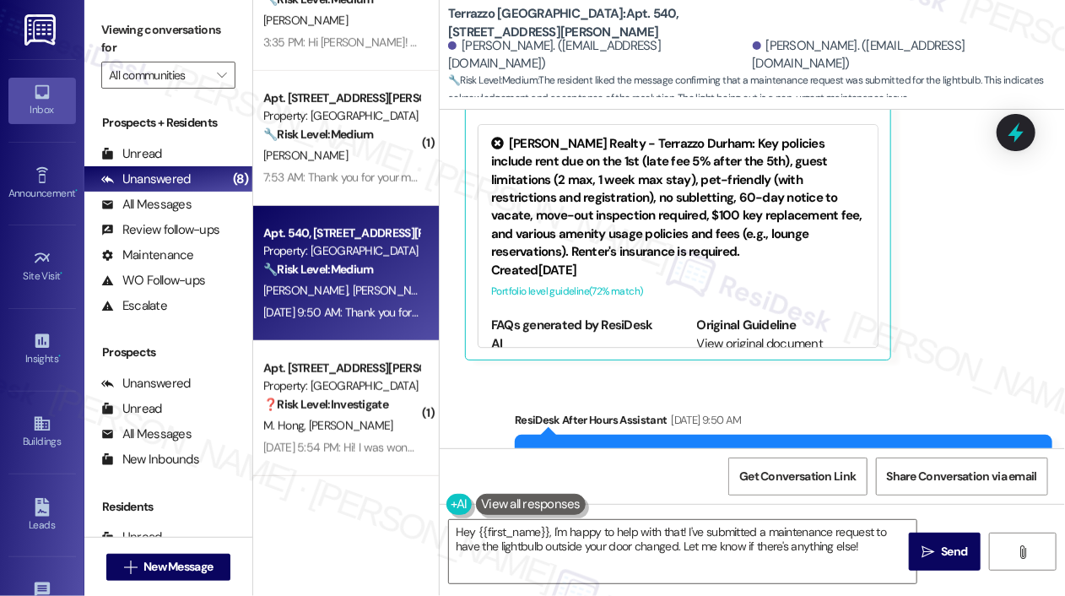
scroll to position [9702, 0]
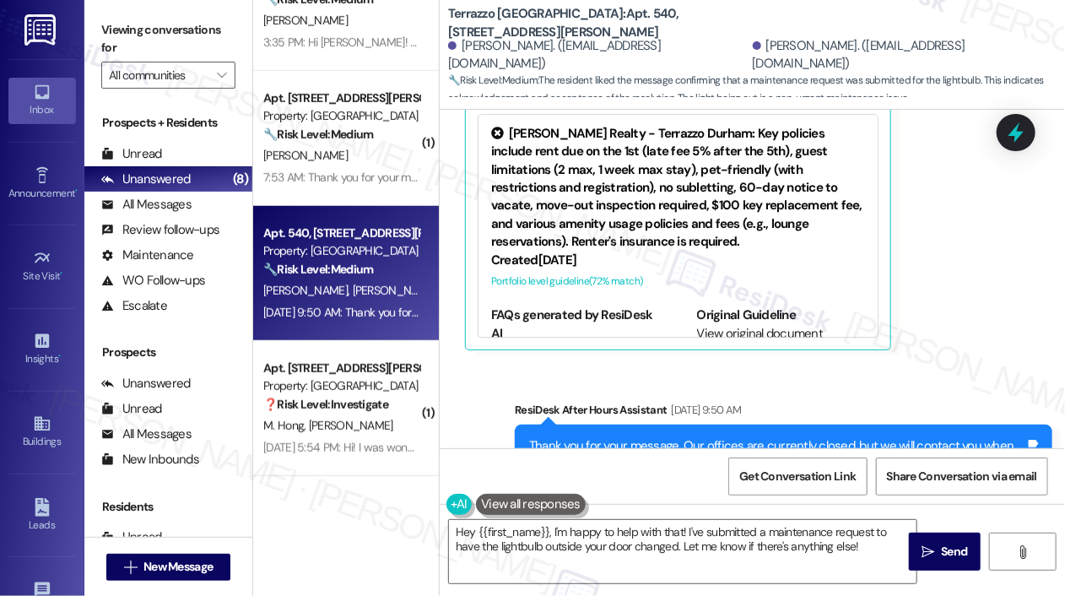
click at [917, 363] on div "Sent via SMS ResiDesk After Hours Assistant [DATE] 9:50 AM Thank you for your m…" at bounding box center [752, 452] width 625 height 179
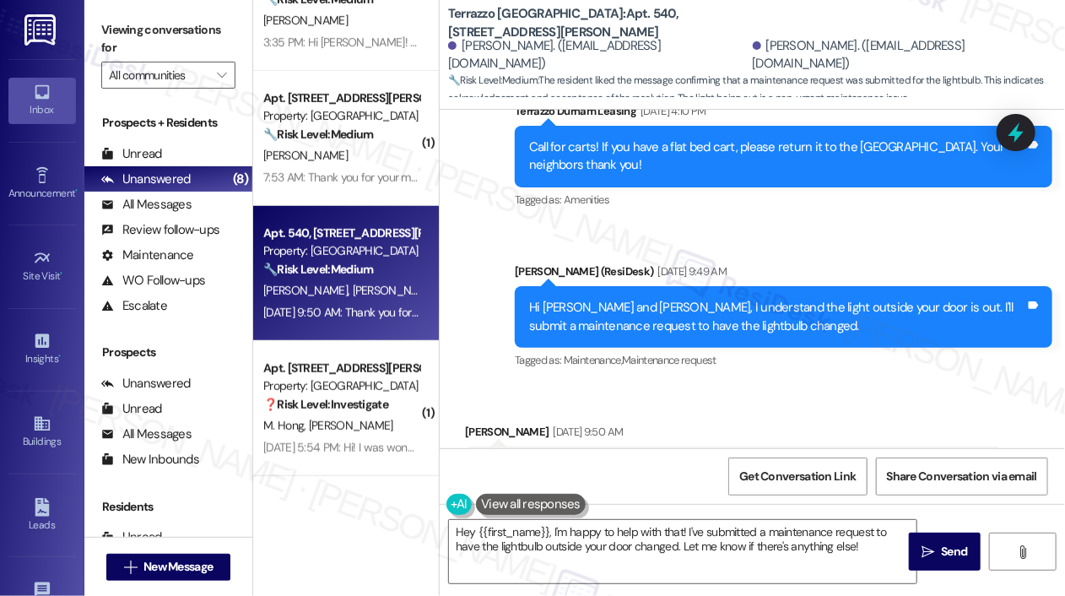
scroll to position [9196, 0]
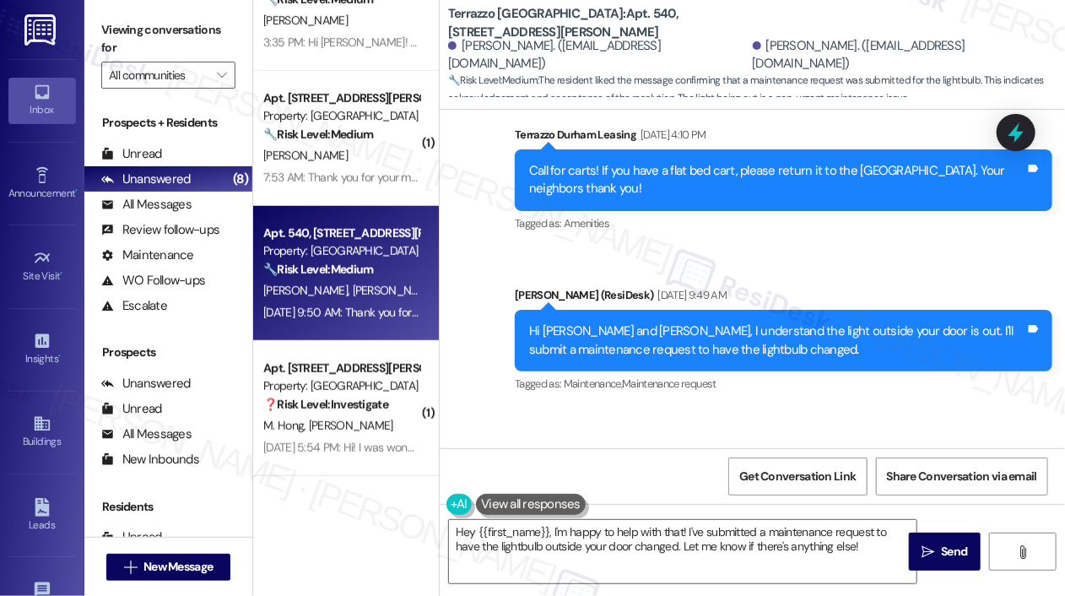
click at [895, 331] on div "Sent via SMS [PERSON_NAME] (ResiDesk) [DATE] 9:49 AM Hi [PERSON_NAME] and [PERS…" at bounding box center [783, 340] width 563 height 135
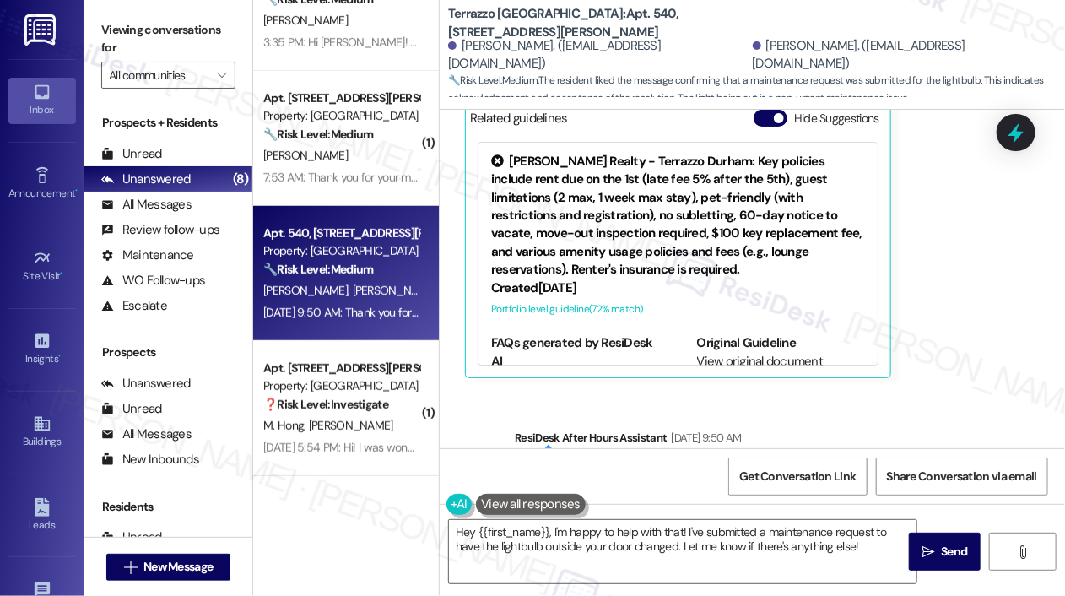
scroll to position [9702, 0]
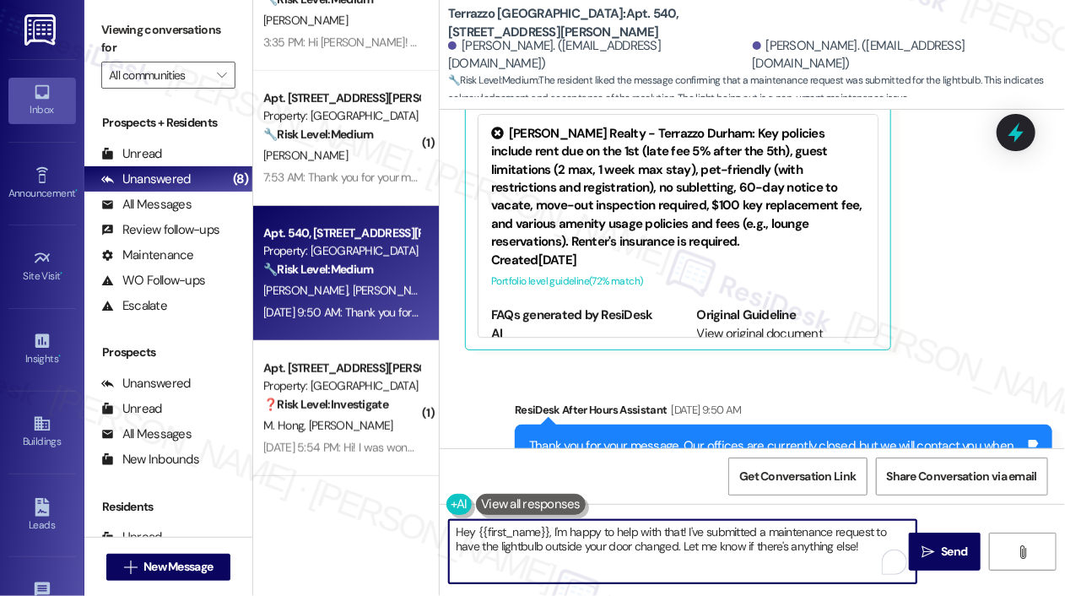
drag, startPoint x: 861, startPoint y: 543, endPoint x: 554, endPoint y: 538, distance: 306.4
click at [554, 538] on textarea "Hey {{first_name}}, I'm happy to help with that! I've submitted a maintenance r…" at bounding box center [683, 551] width 468 height 63
type textarea "Hey {{first_name}}! Thank you for acknowledging my message. :)"
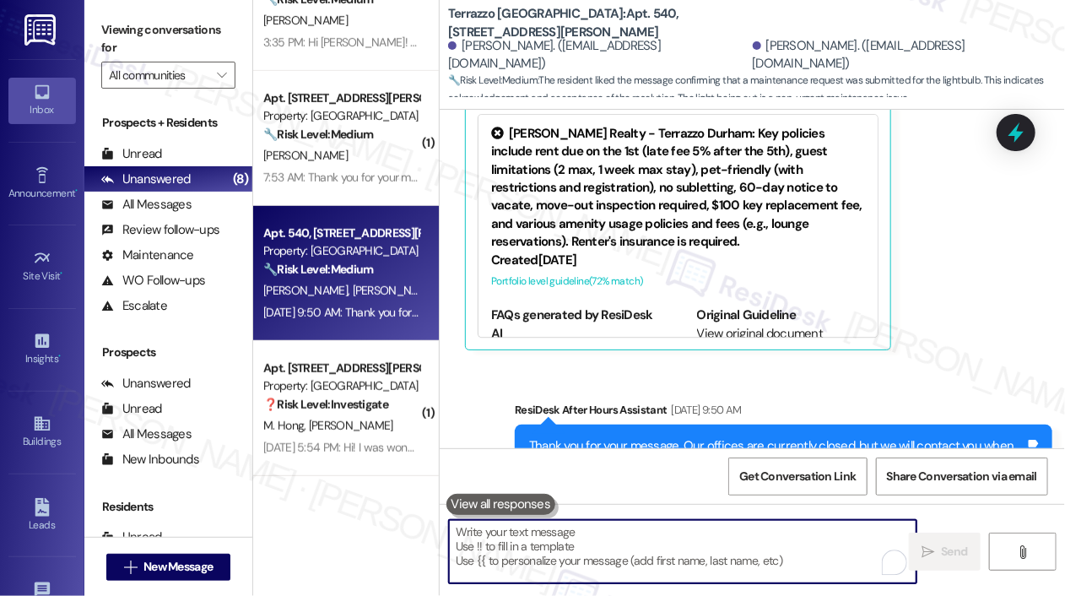
scroll to position [9523, 0]
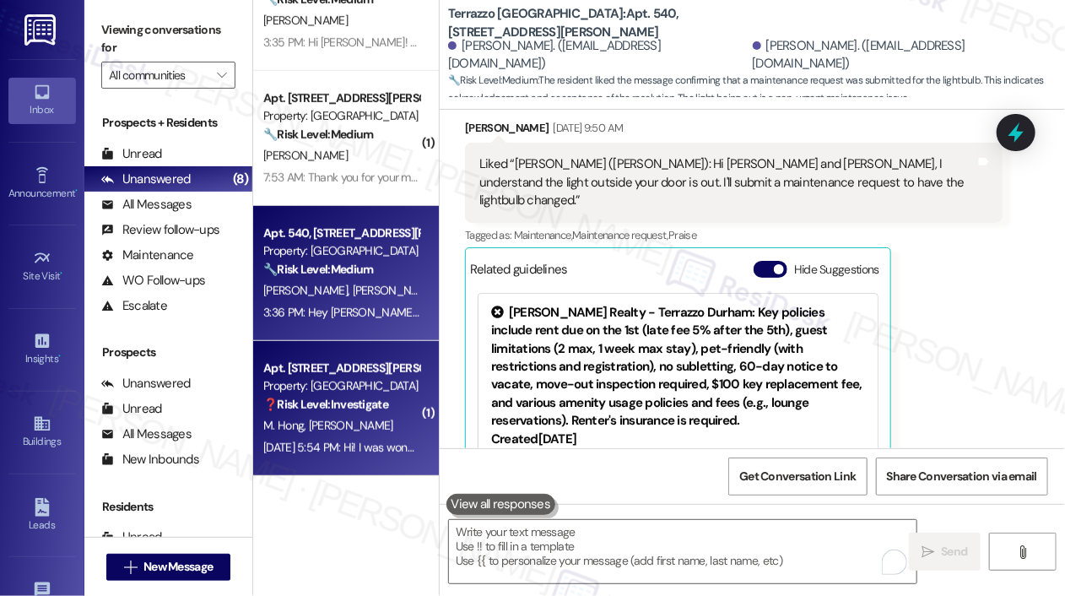
click at [325, 386] on div "Property: [GEOGRAPHIC_DATA]" at bounding box center [341, 386] width 156 height 18
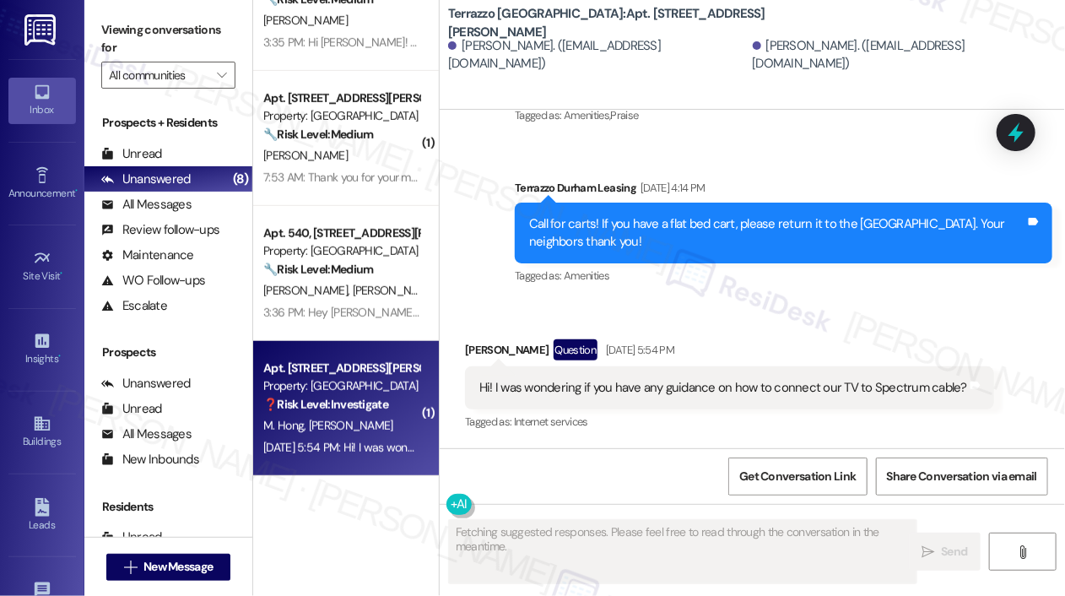
scroll to position [1414, 0]
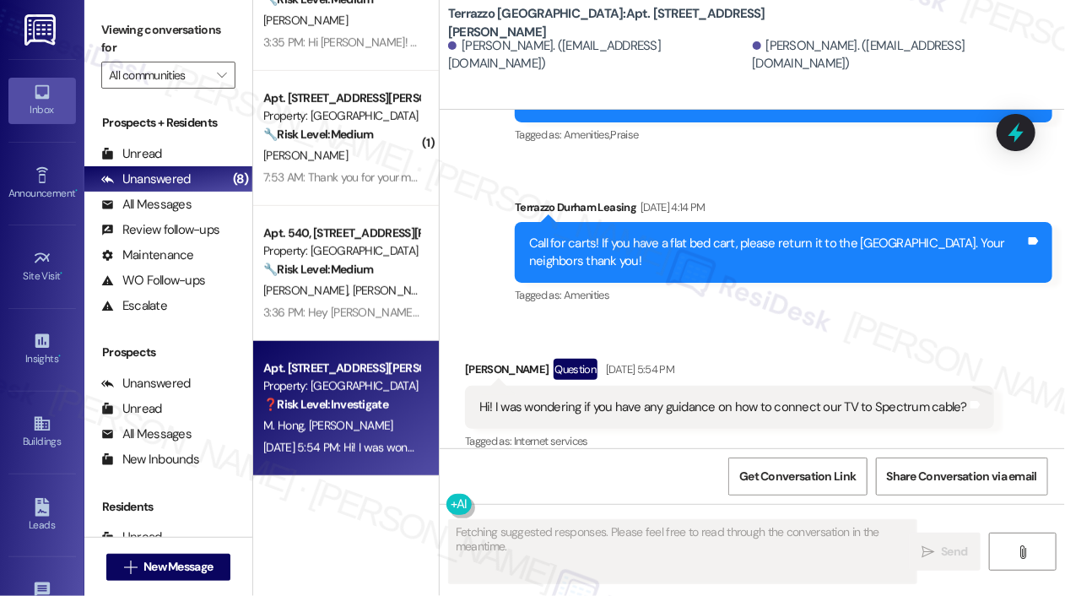
click at [490, 296] on div "Announcement, sent via SMS Terrazzo Durham Leasing [DATE] 1:28 PM Community Get…" at bounding box center [752, 160] width 625 height 321
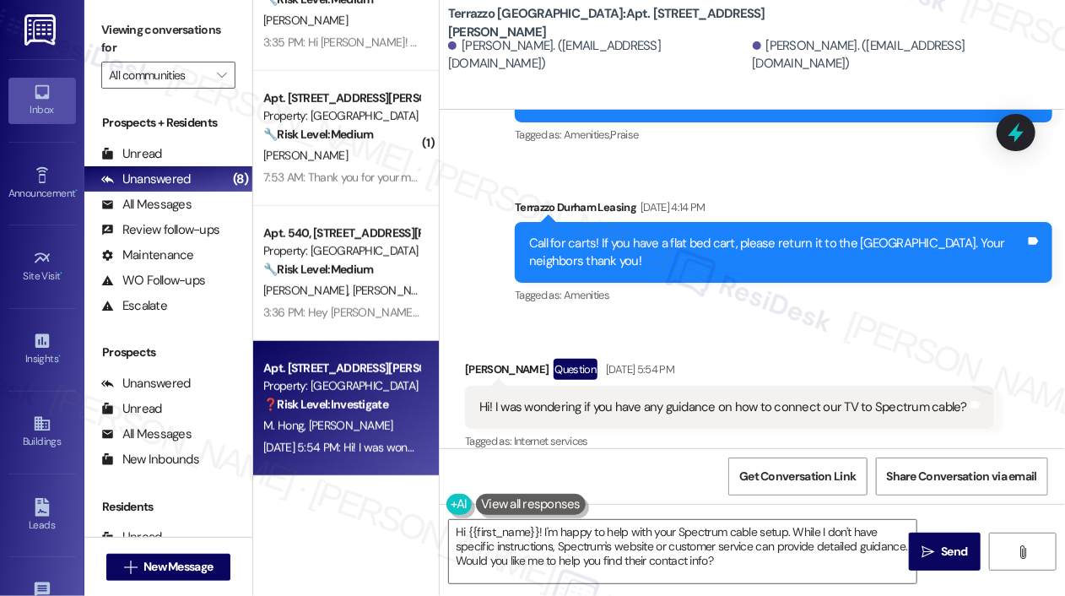
click at [567, 398] on div "Hi! I was wondering if you have any guidance on how to connect our TV to Spectr…" at bounding box center [723, 407] width 488 height 18
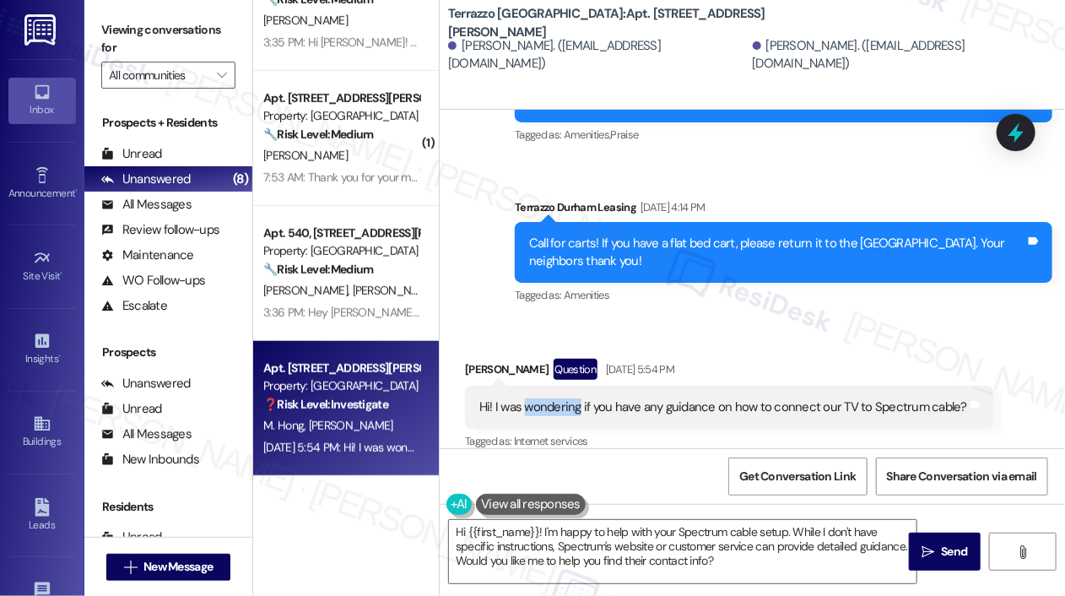
click at [567, 398] on div "Hi! I was wondering if you have any guidance on how to connect our TV to Spectr…" at bounding box center [723, 407] width 488 height 18
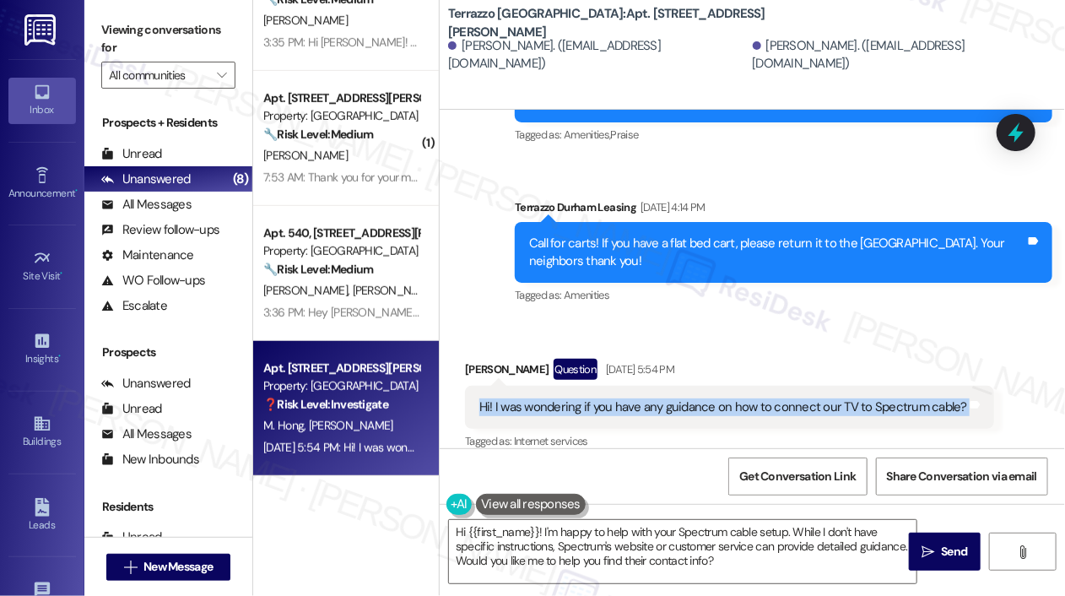
click at [567, 398] on div "Hi! I was wondering if you have any guidance on how to connect our TV to Spectr…" at bounding box center [723, 407] width 488 height 18
copy div "Hi! I was wondering if you have any guidance on how to connect our TV to Spectr…"
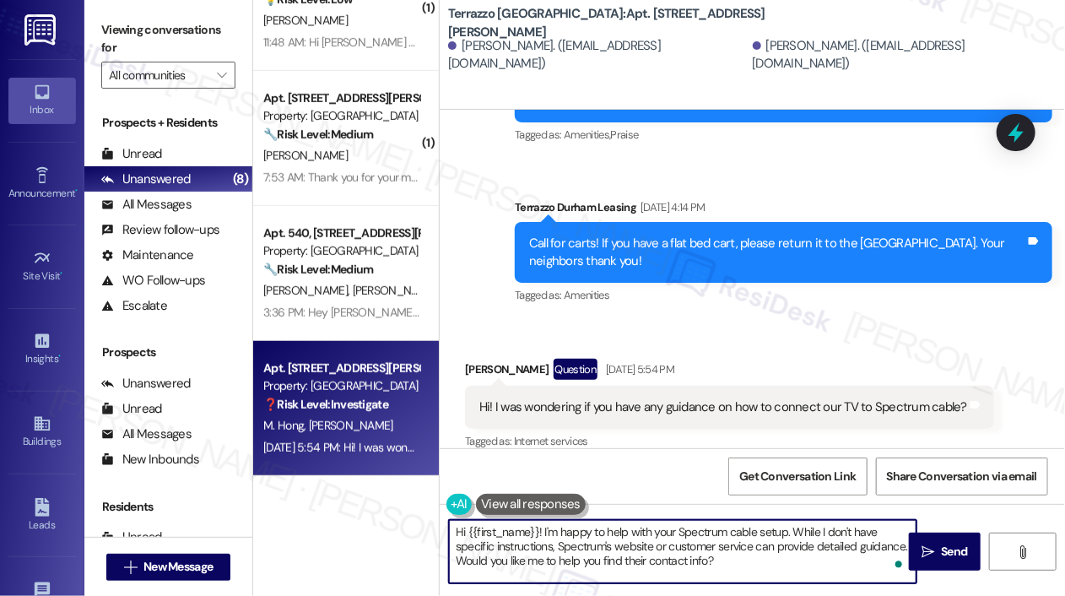
drag, startPoint x: 728, startPoint y: 565, endPoint x: 546, endPoint y: 530, distance: 185.7
click at [546, 530] on textarea "Hi {{first_name}}! I'm happy to help with your Spectrum cable setup. While I do…" at bounding box center [683, 551] width 468 height 63
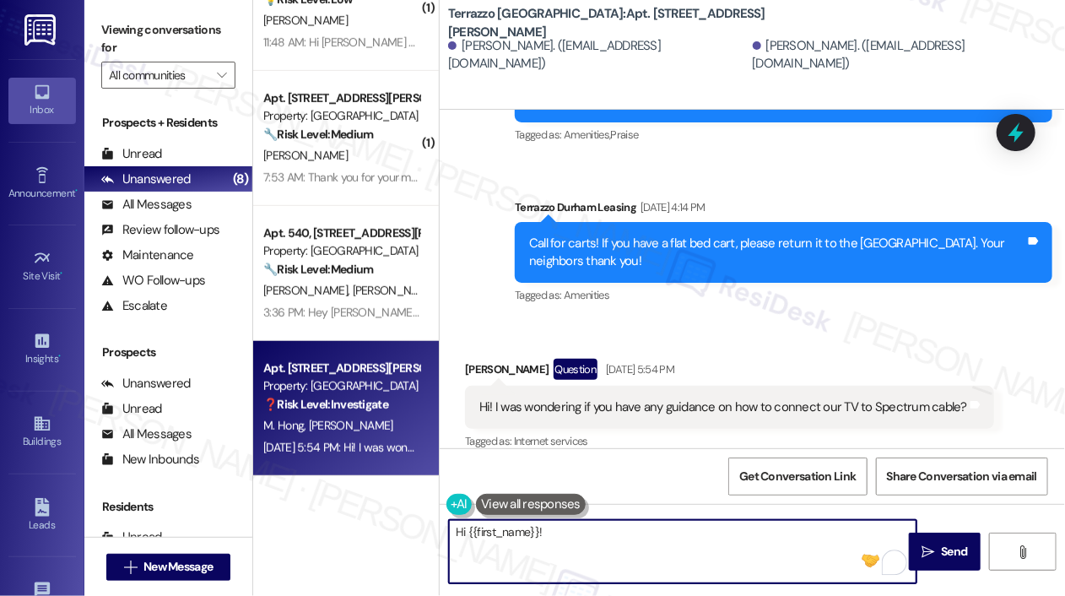
paste textarea "Apologies for the delayed response, and thank you for your patience! Are you st…"
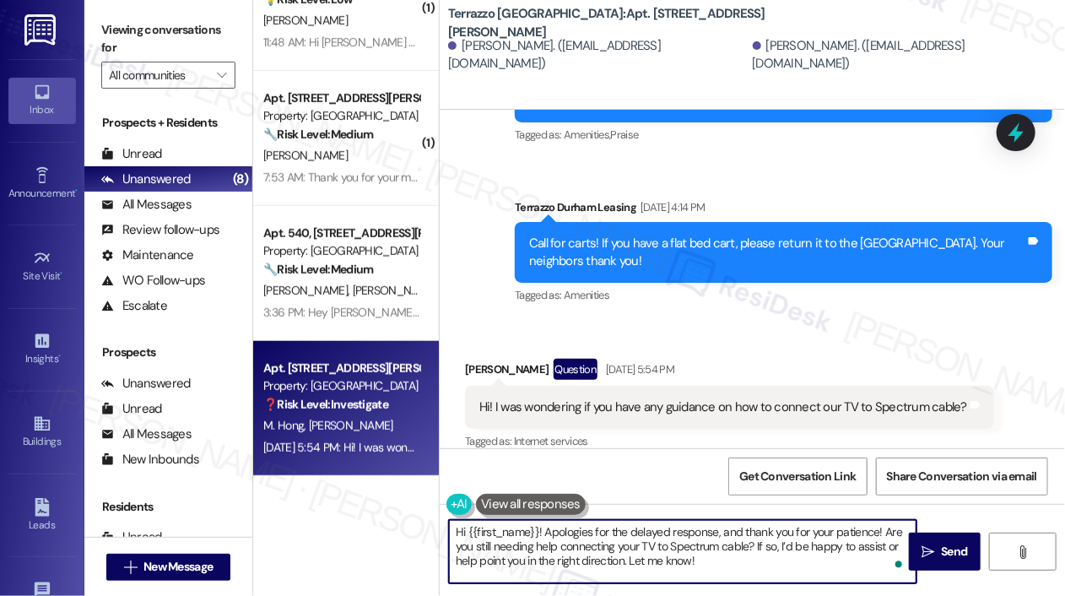
click at [618, 549] on textarea "Hi {{first_name}}! Apologies for the delayed response, and thank you for your p…" at bounding box center [683, 551] width 468 height 63
click at [697, 564] on textarea "Hi {{first_name}}! Apologies for the delayed response, and thank you for your p…" at bounding box center [683, 551] width 468 height 63
type textarea "Hi {{first_name}}! Apologies for the delayed response, and thank you for your p…"
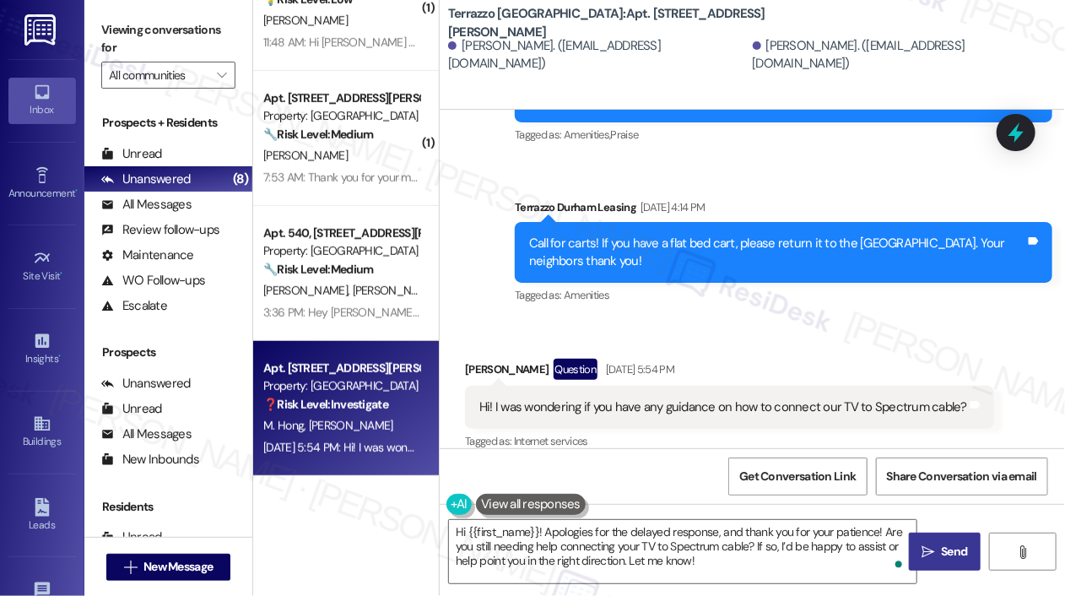
click at [922, 549] on icon "" at bounding box center [928, 552] width 13 height 14
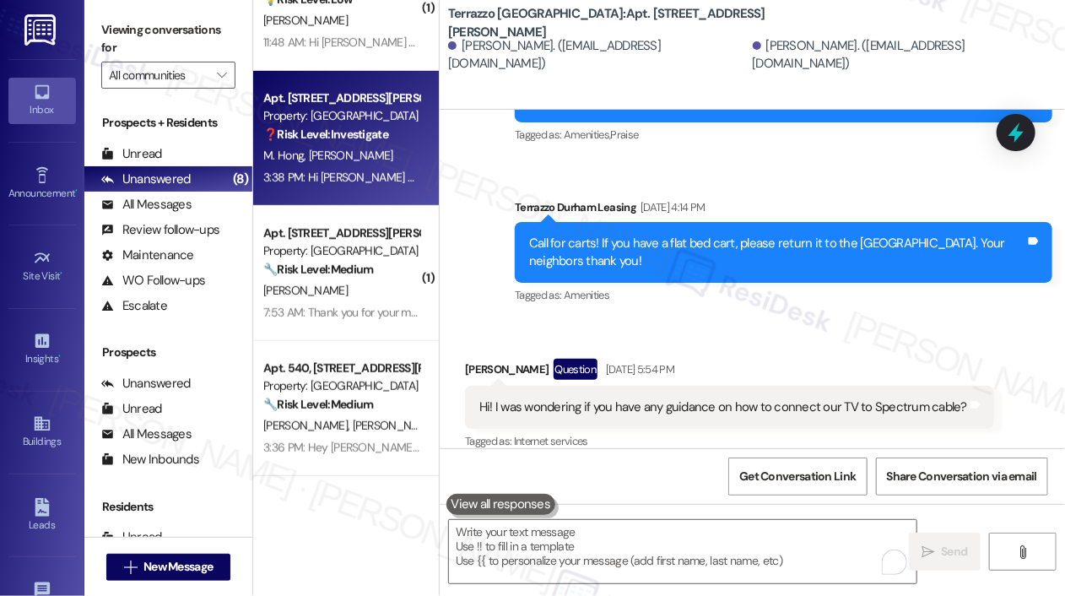
click at [890, 321] on div "Received via SMS [PERSON_NAME] Question [DATE] 5:54 PM Hi! I was wondering if y…" at bounding box center [752, 394] width 625 height 146
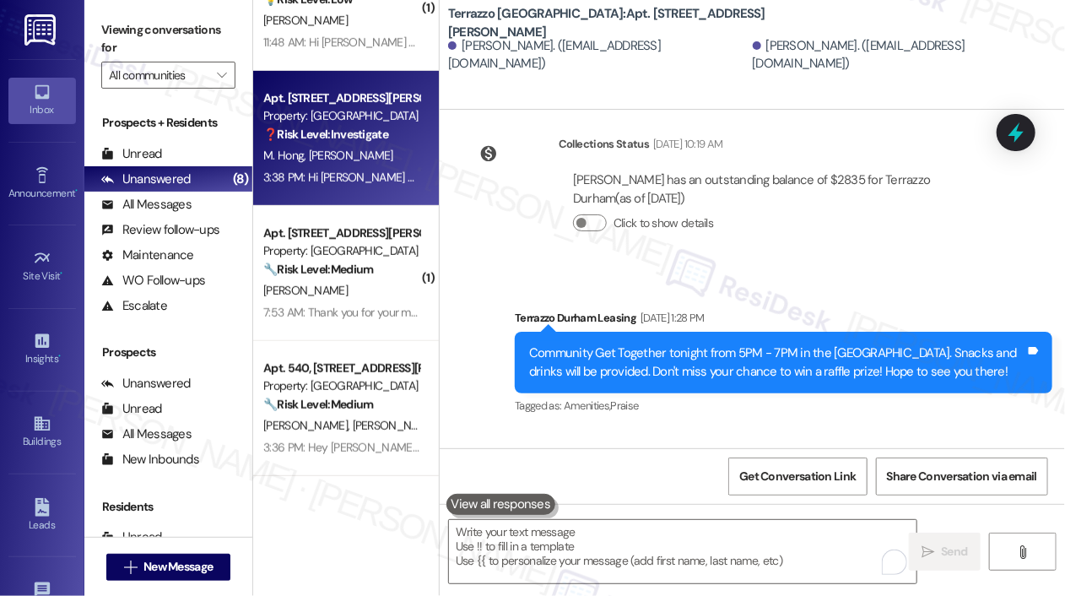
scroll to position [1128, 0]
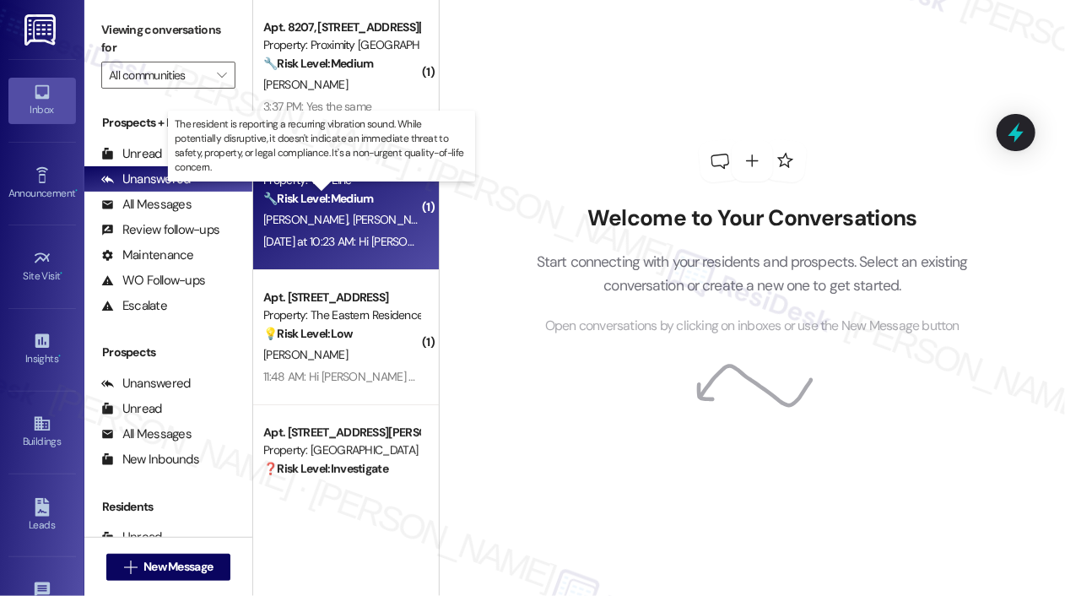
click at [298, 200] on strong "🔧 Risk Level: Medium" at bounding box center [318, 198] width 110 height 15
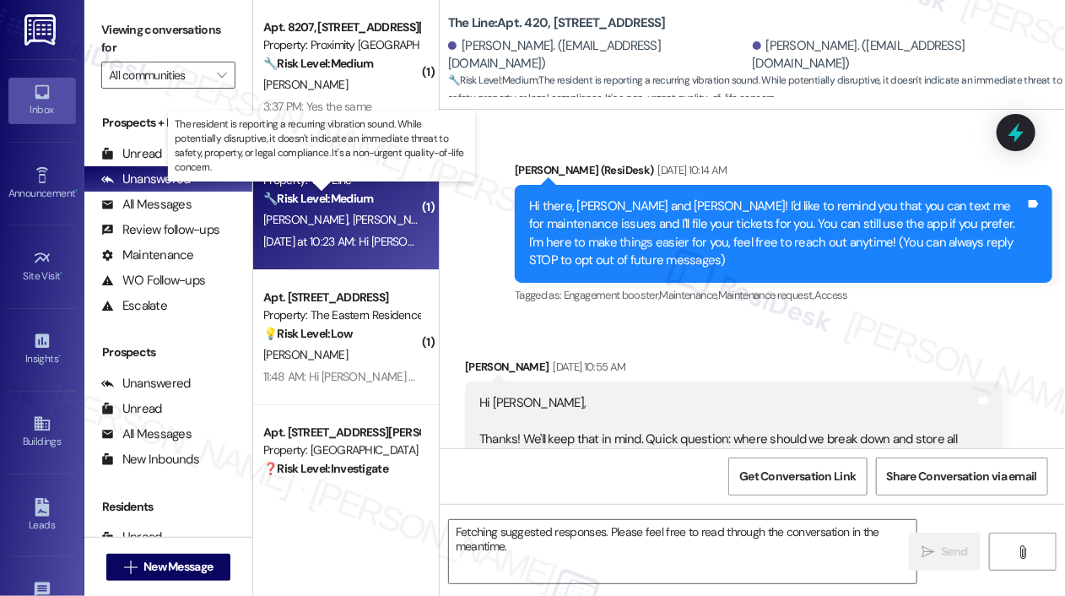
scroll to position [17254, 0]
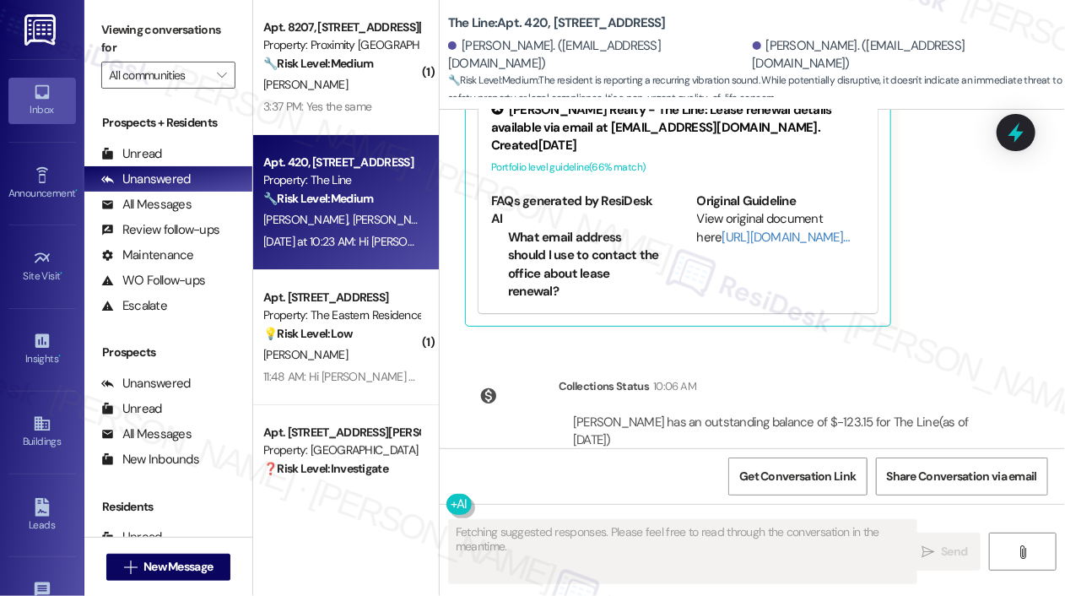
click at [689, 377] on div "10:06 AM" at bounding box center [672, 386] width 47 height 18
click at [951, 244] on div "Kunal Katdare Yesterday at 10:23 AM Hi Jane, Apologies for the delayed response…" at bounding box center [734, 103] width 538 height 446
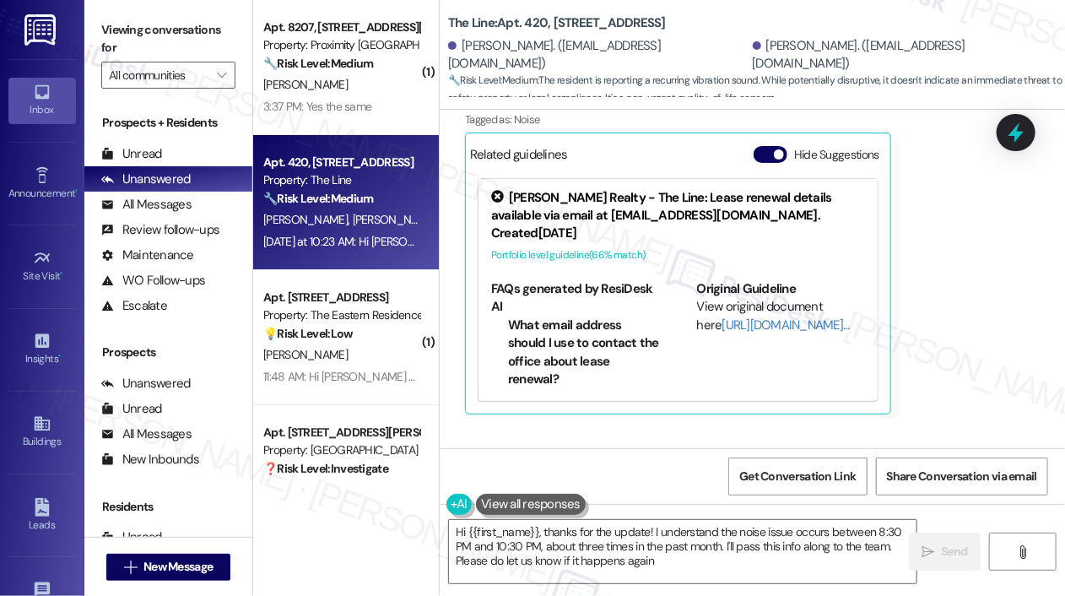
type textarea "Hi {{first_name}}, thanks for the update! I understand the noise issue occurs b…"
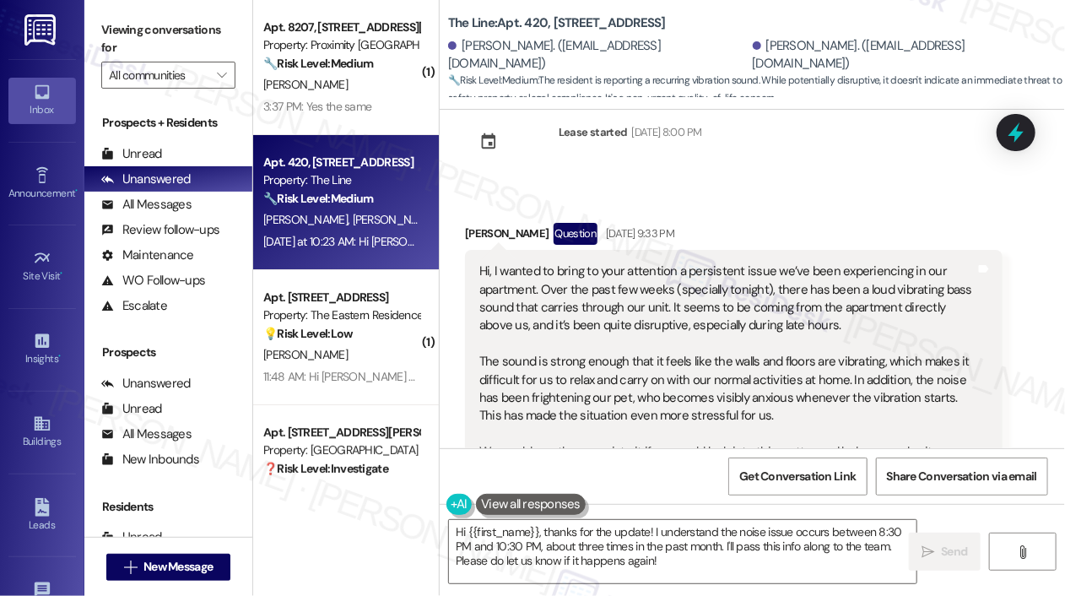
scroll to position [16342, 0]
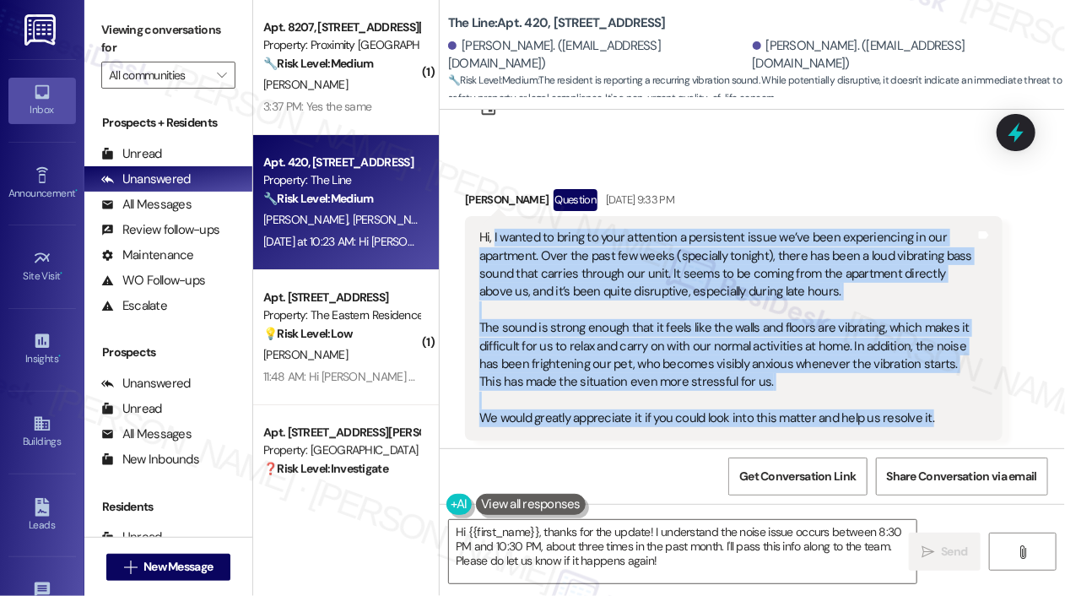
drag, startPoint x: 934, startPoint y: 354, endPoint x: 494, endPoint y: 179, distance: 473.9
click at [494, 229] on div "Hi, I wanted to bring to your attention a persistent issue we’ve been experienc…" at bounding box center [727, 328] width 496 height 199
copy div "I wanted to bring to your attention a persistent issue we’ve been experiencing …"
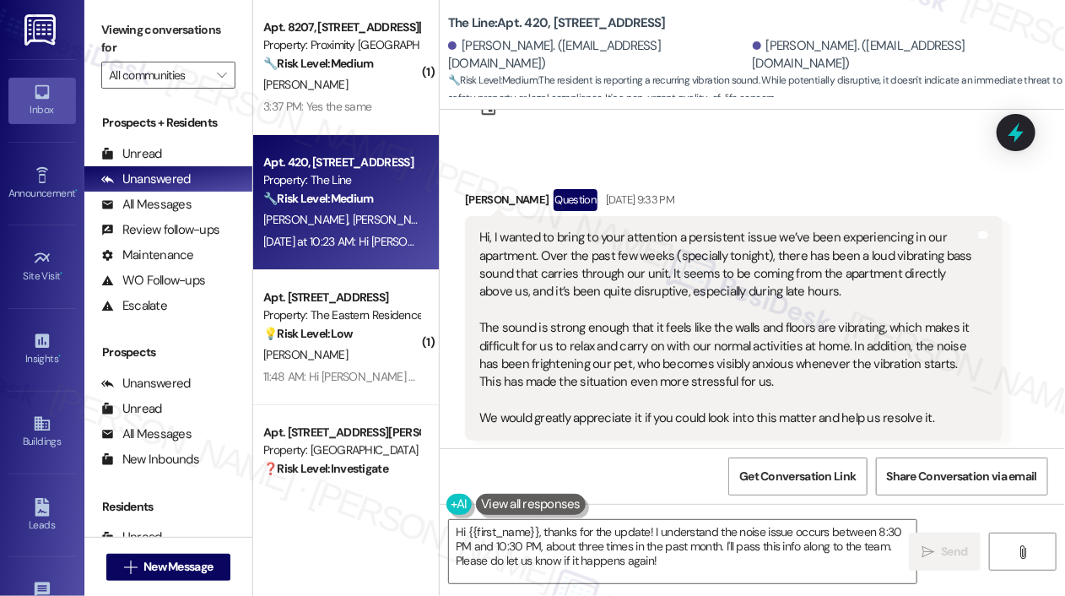
click at [935, 441] on div "Tagged as: Noise , Click to highlight conversations about Noise Apartment entry…" at bounding box center [734, 453] width 538 height 24
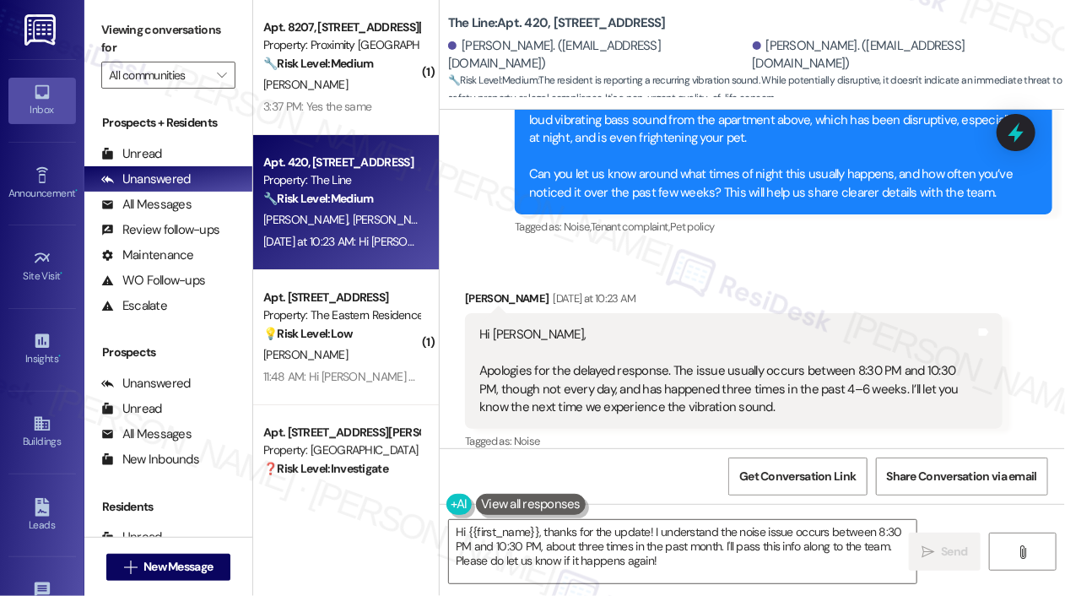
scroll to position [16849, 0]
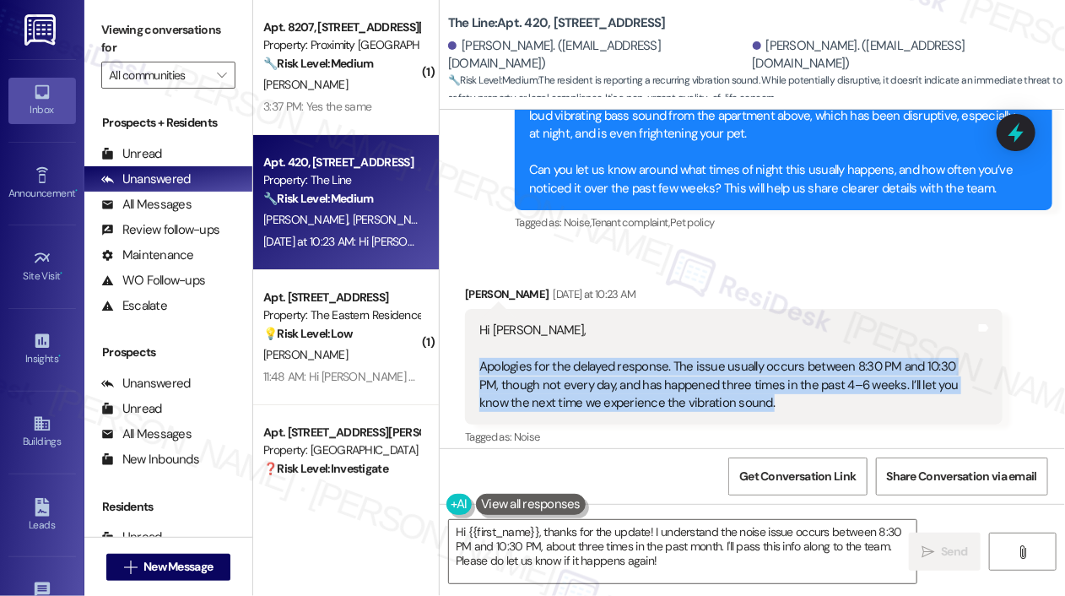
drag, startPoint x: 765, startPoint y: 337, endPoint x: 473, endPoint y: 306, distance: 294.4
click at [473, 309] on div "Hi Jane, Apologies for the delayed response. The issue usually occurs between 8…" at bounding box center [734, 367] width 538 height 116
copy div "Apologies for the delayed response. The issue usually occurs between 8:30 PM an…"
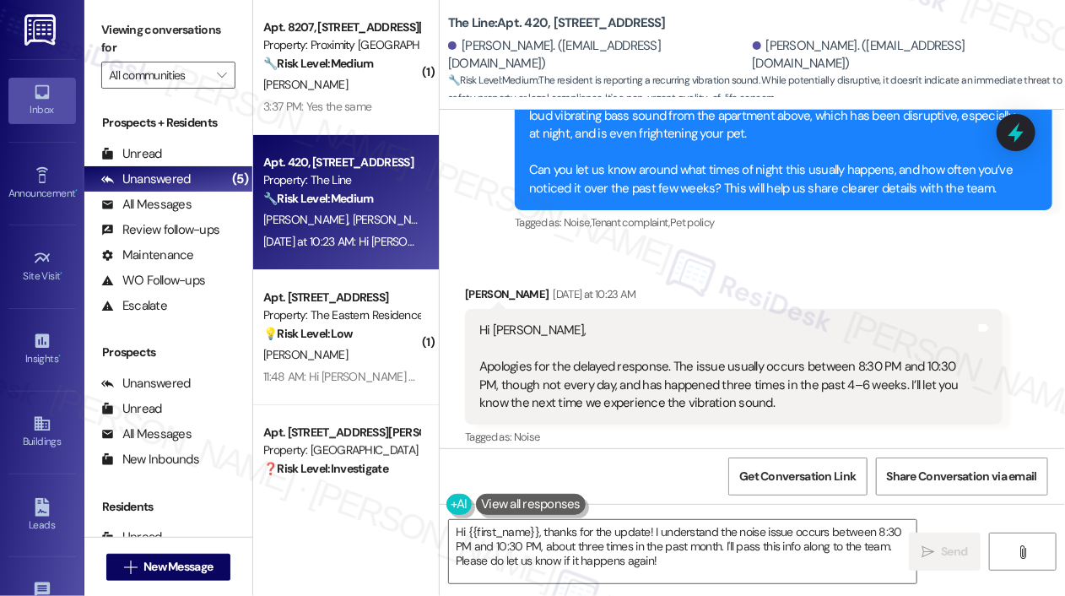
click at [753, 273] on div "Received via SMS Kunal Katdare Yesterday at 10:23 AM Hi Jane, Apologies for the…" at bounding box center [733, 508] width 563 height 471
click at [1017, 128] on icon at bounding box center [1016, 133] width 20 height 26
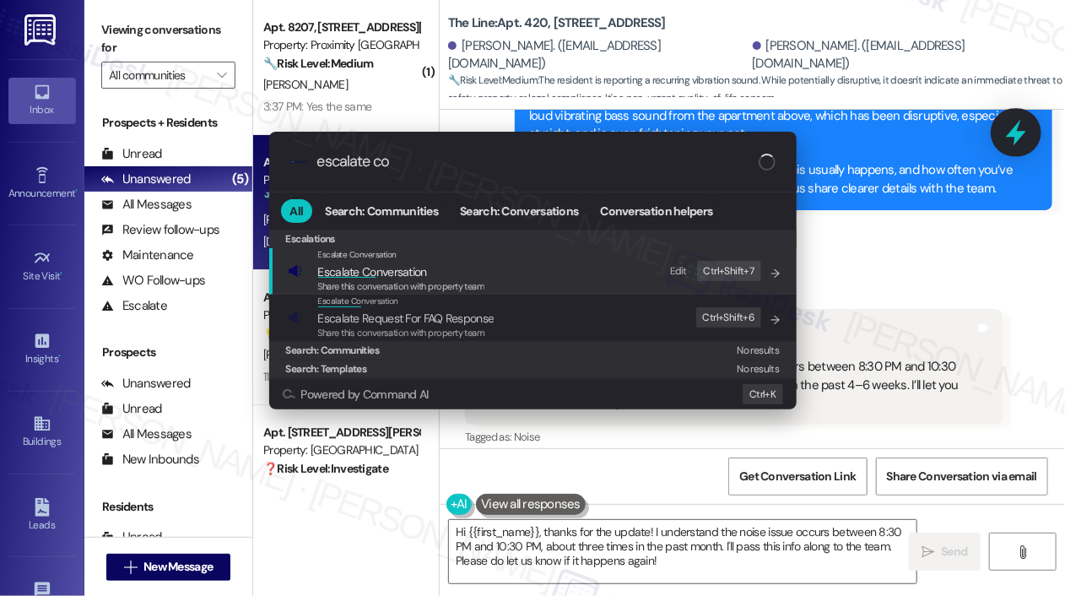
type input "escalate con"
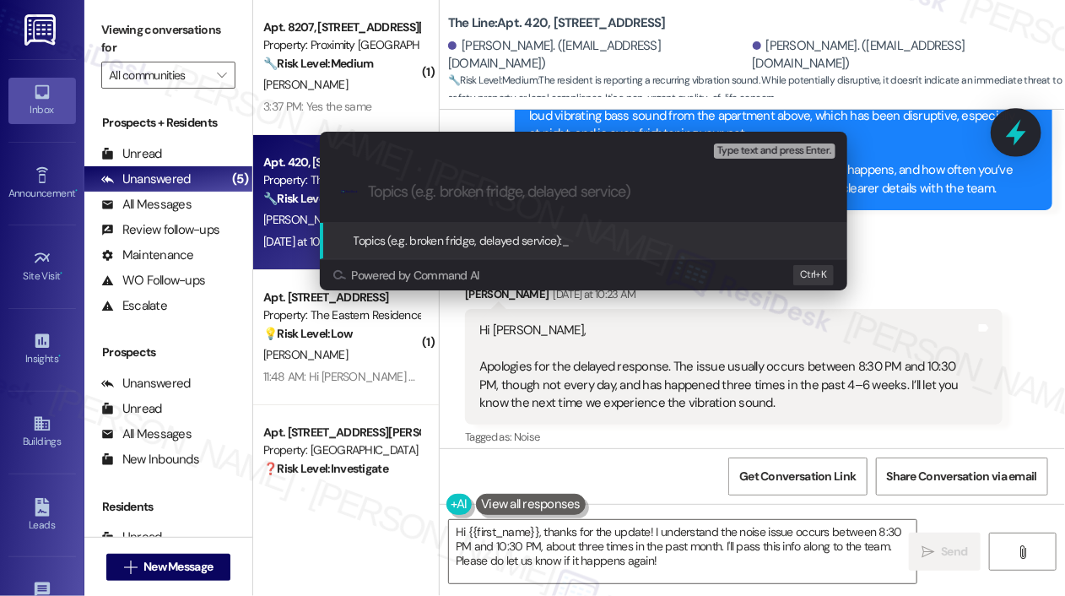
type input "Ongoing Vibrating Bass Noise from Upstairs Unit – Request for Assistance"
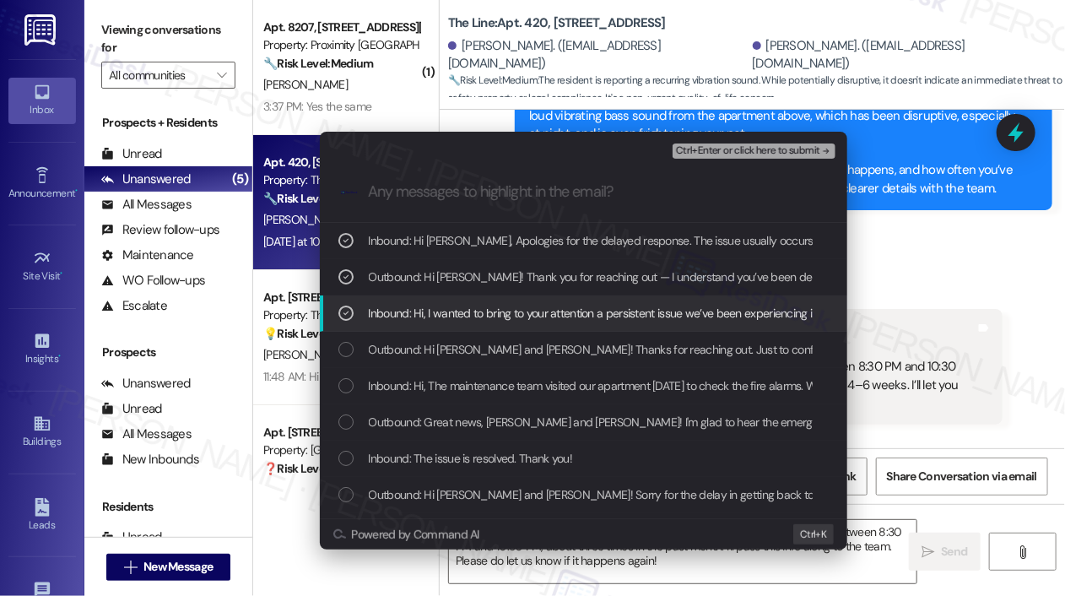
click at [745, 154] on span "Ctrl+Enter or click here to submit" at bounding box center [748, 151] width 144 height 12
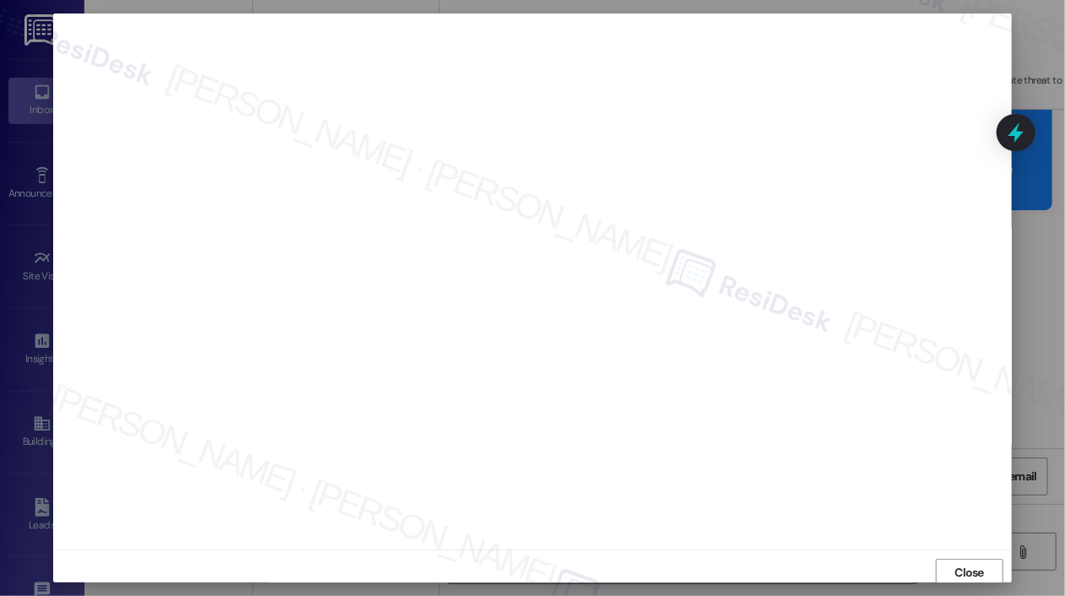
scroll to position [3, 0]
click at [944, 565] on button "Close" at bounding box center [970, 568] width 68 height 27
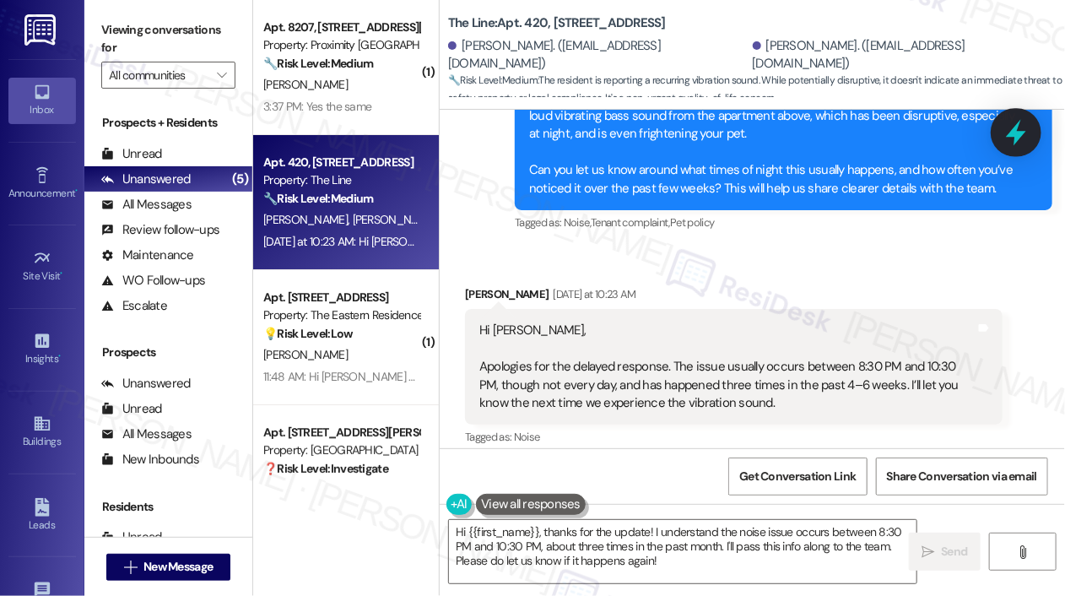
click at [1017, 144] on icon at bounding box center [1016, 132] width 29 height 29
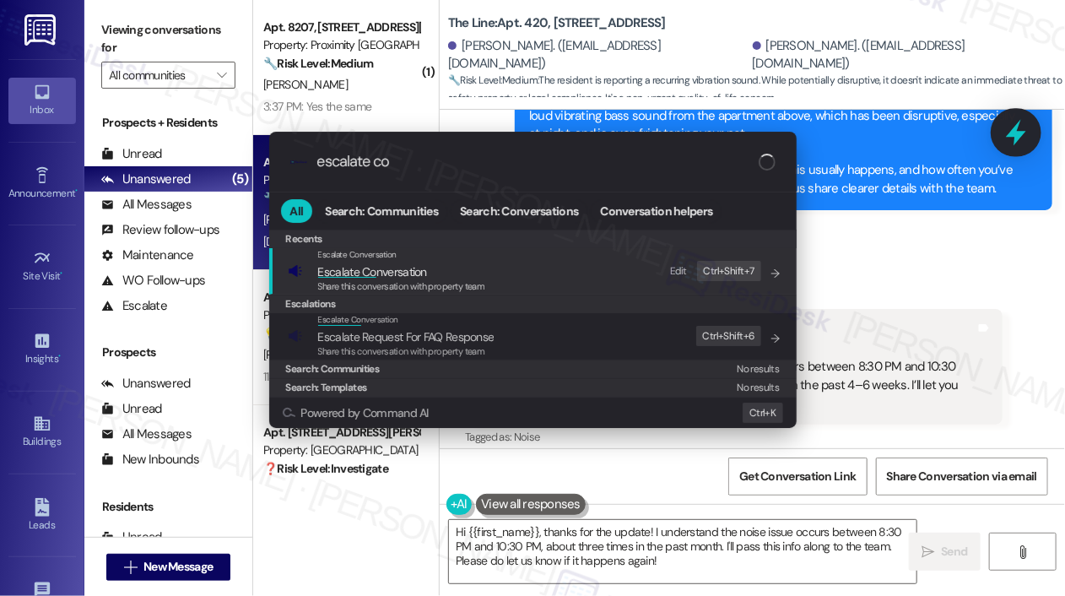
type input "escalate con"
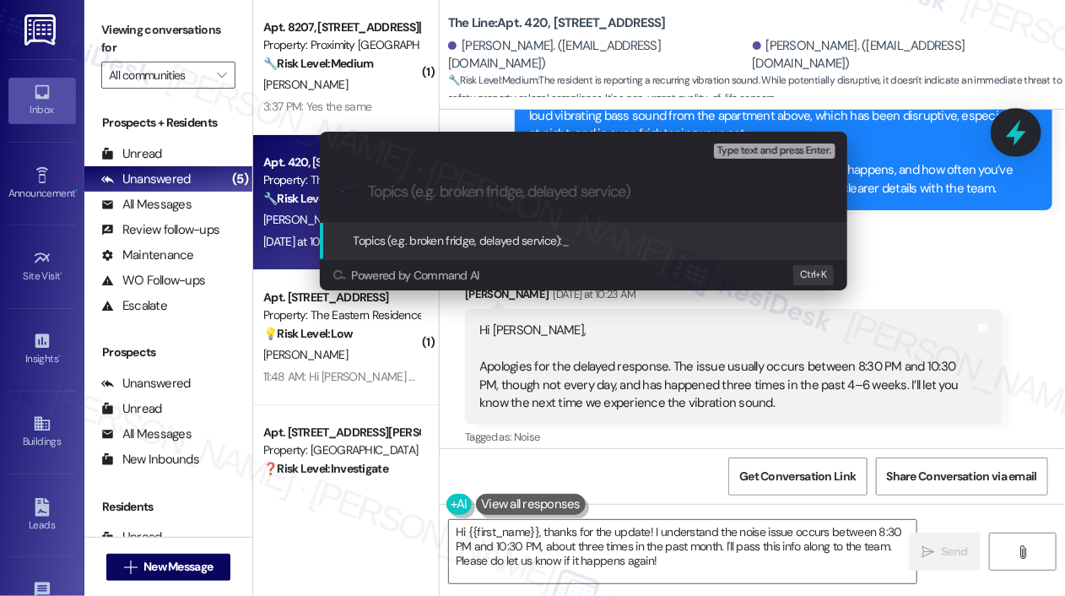
paste input "Ongoing Vibrating Bass Noise from Upstairs Unit – Request for Assistance"
type input "Ongoing Vibrating Bass Noise from Upstairs Unit – Request for Assistance"
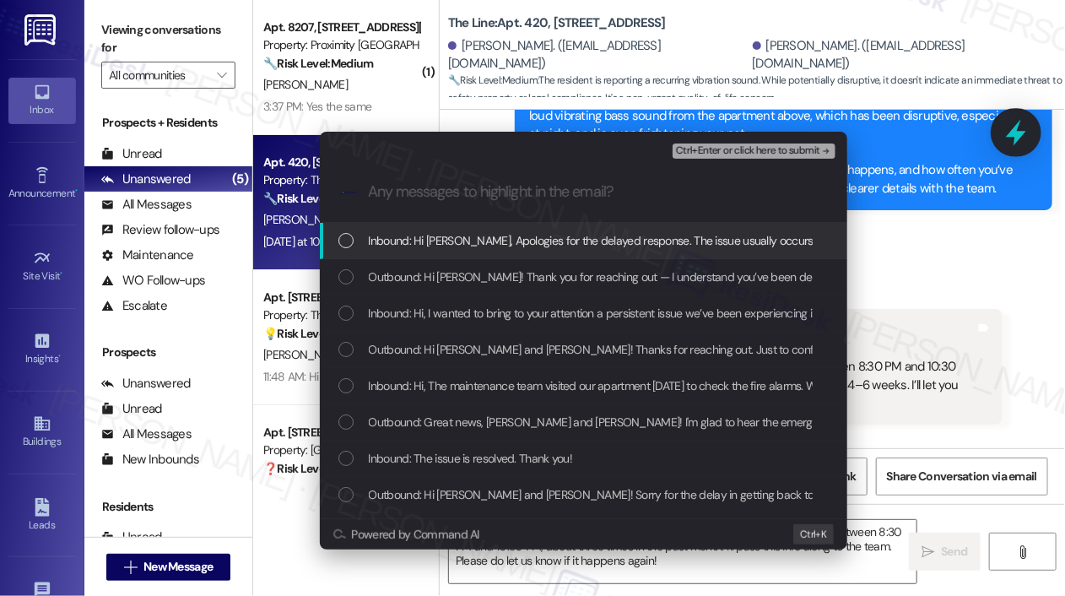
scroll to position [0, 0]
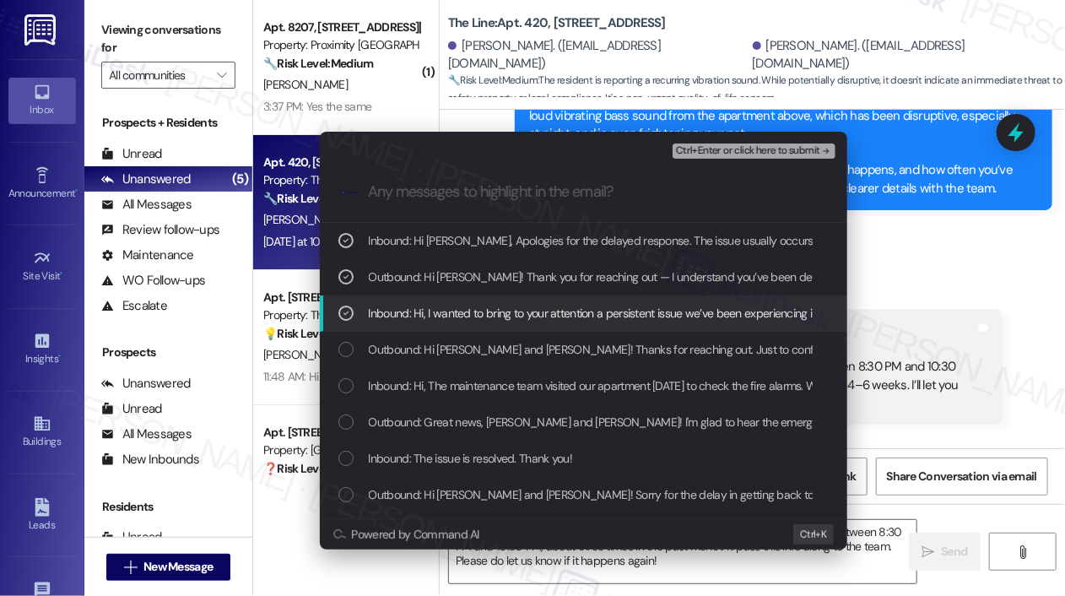
click at [783, 152] on span "Ctrl+Enter or click here to submit" at bounding box center [748, 151] width 144 height 12
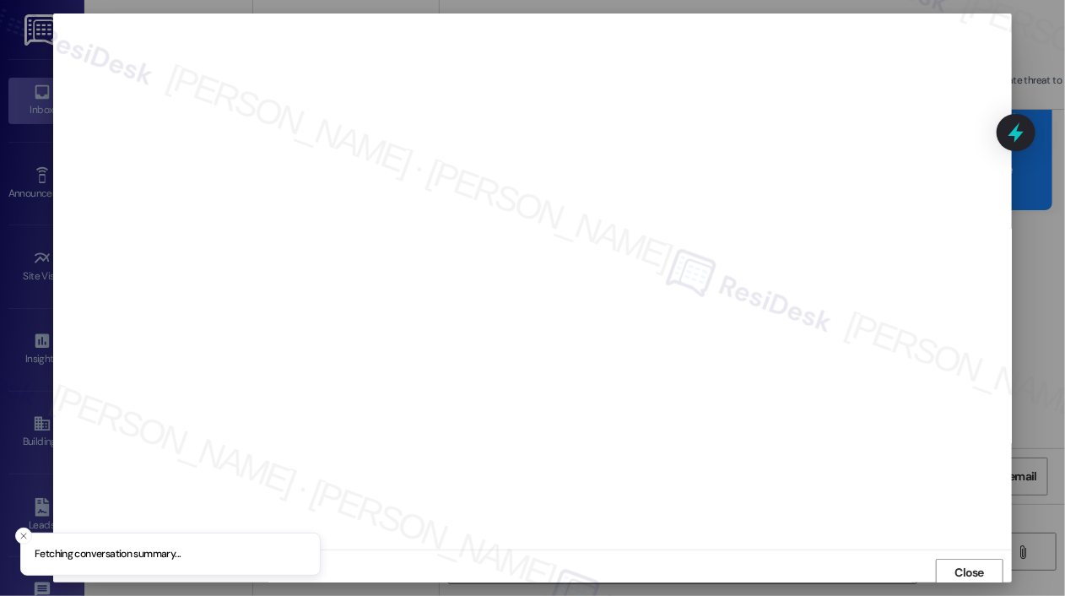
scroll to position [3, 0]
click at [955, 562] on span "Close" at bounding box center [970, 569] width 30 height 18
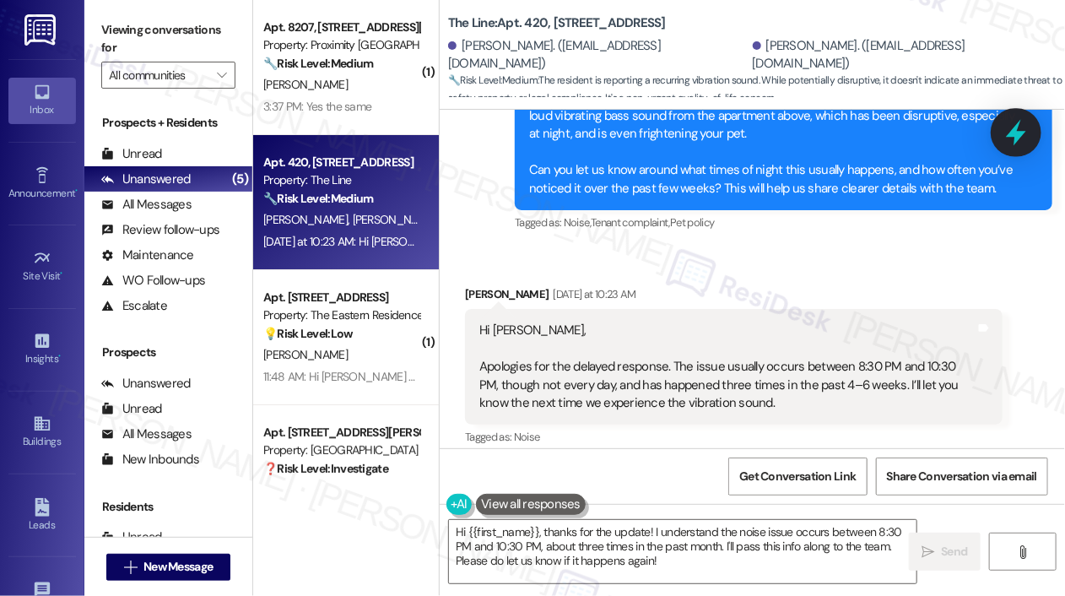
click at [1016, 126] on icon at bounding box center [1016, 133] width 20 height 26
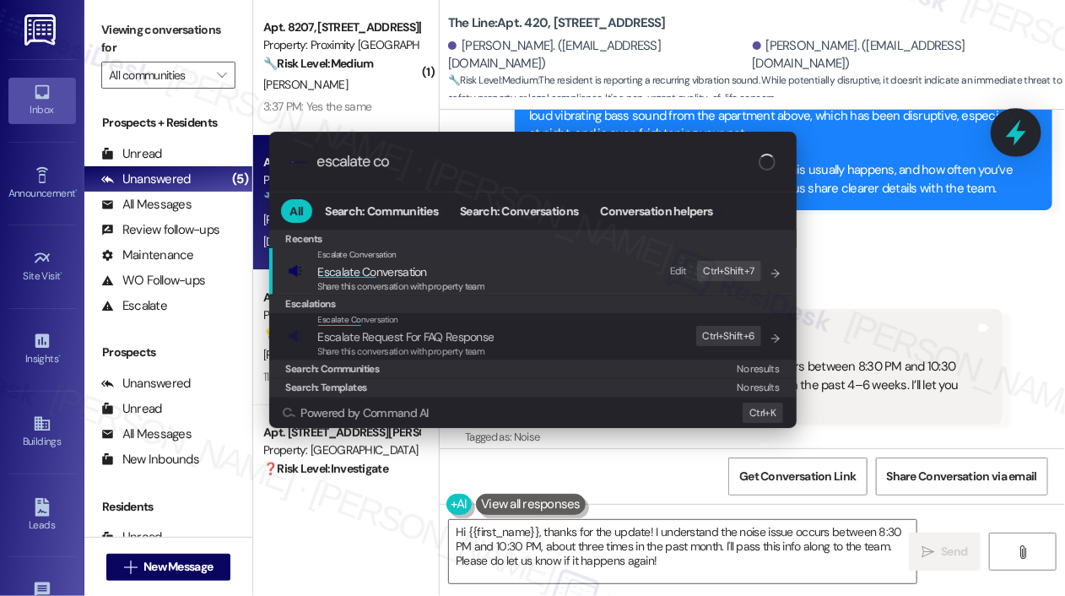
type input "escalate con"
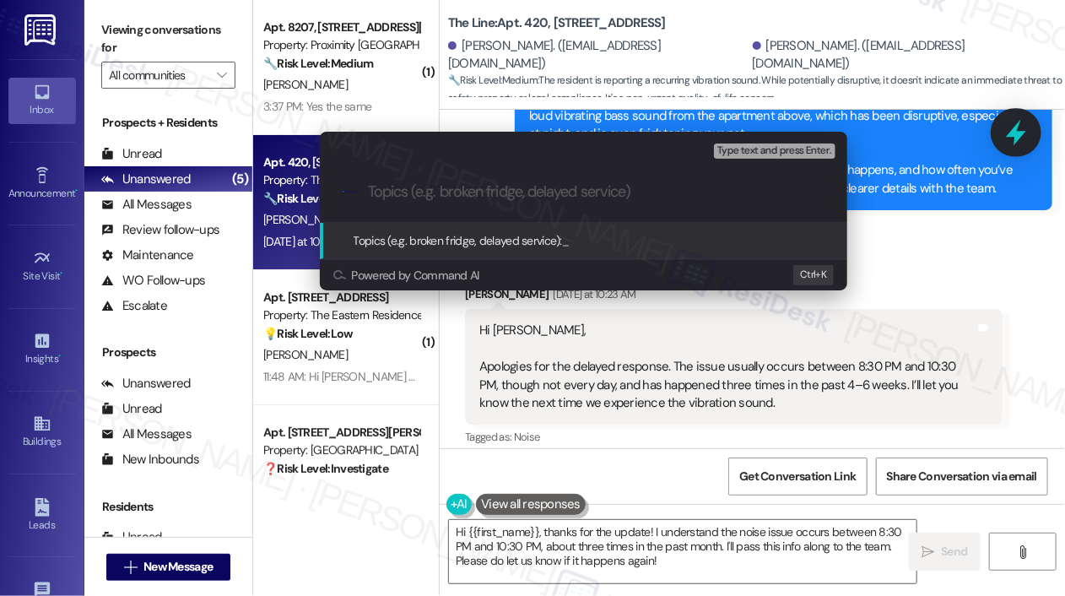
paste input "Ongoing Vibrating Bass Noise from Upstairs Unit – Request for Assistance"
type input "Ongoing Vibrating Bass Noise from Upstairs Unit – Request for Assistance"
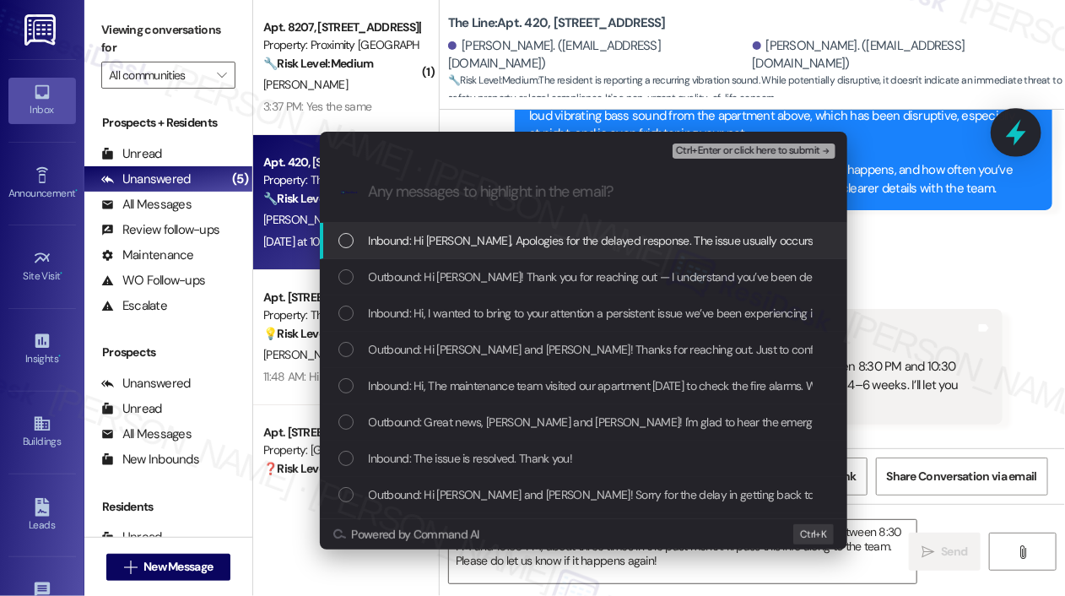
scroll to position [0, 0]
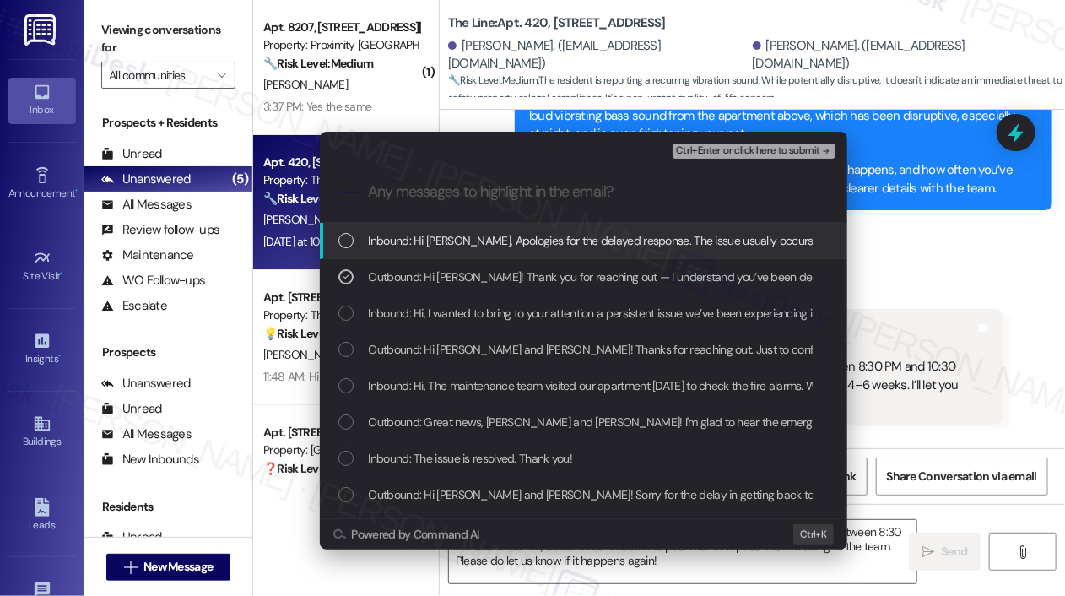
click at [461, 234] on span "Inbound: Hi Jane, Apologies for the delayed response. The issue usually occurs …" at bounding box center [1020, 240] width 1302 height 19
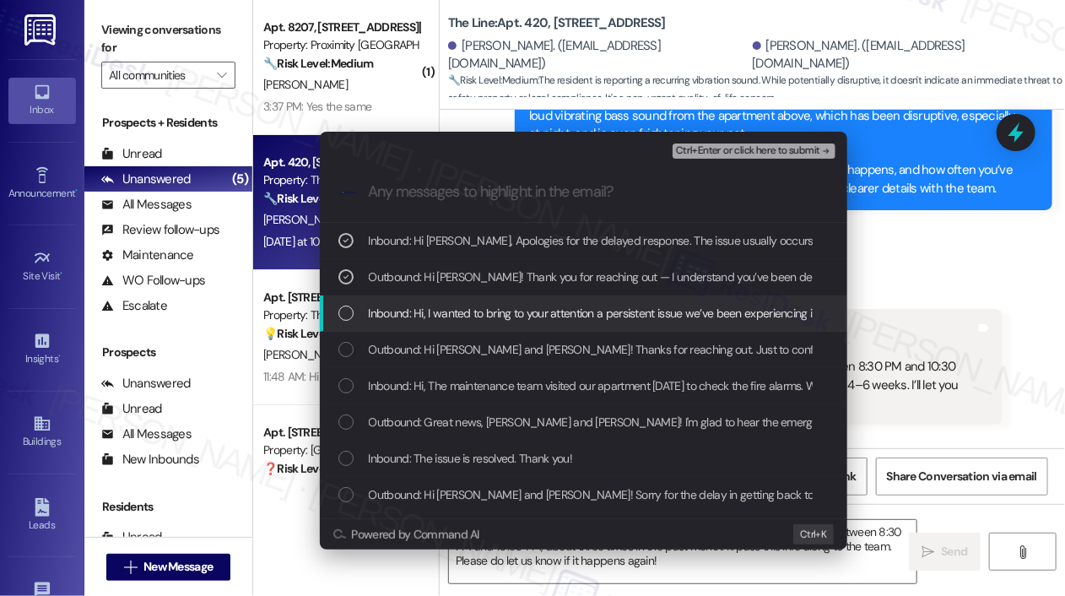
click at [348, 310] on div "List of options" at bounding box center [345, 313] width 15 height 15
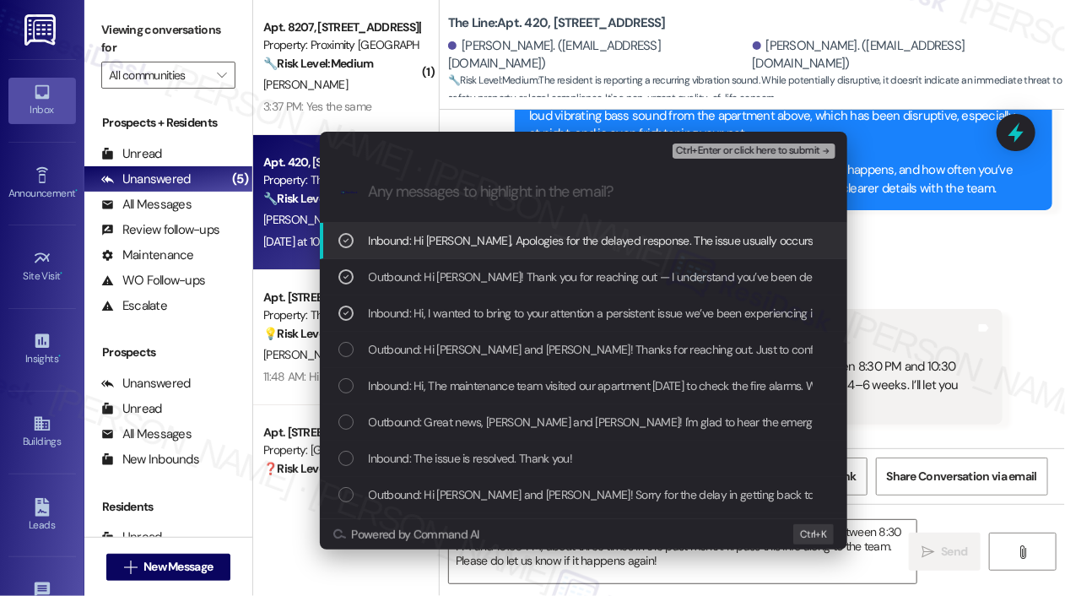
click at [706, 145] on span "Ctrl+Enter or click here to submit" at bounding box center [748, 151] width 144 height 12
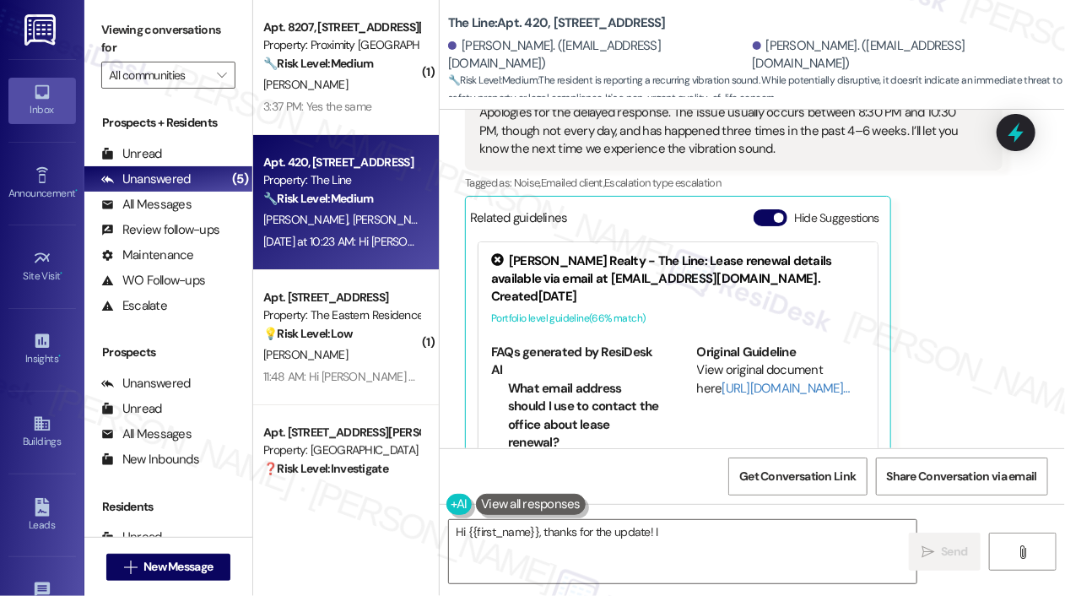
scroll to position [17080, 0]
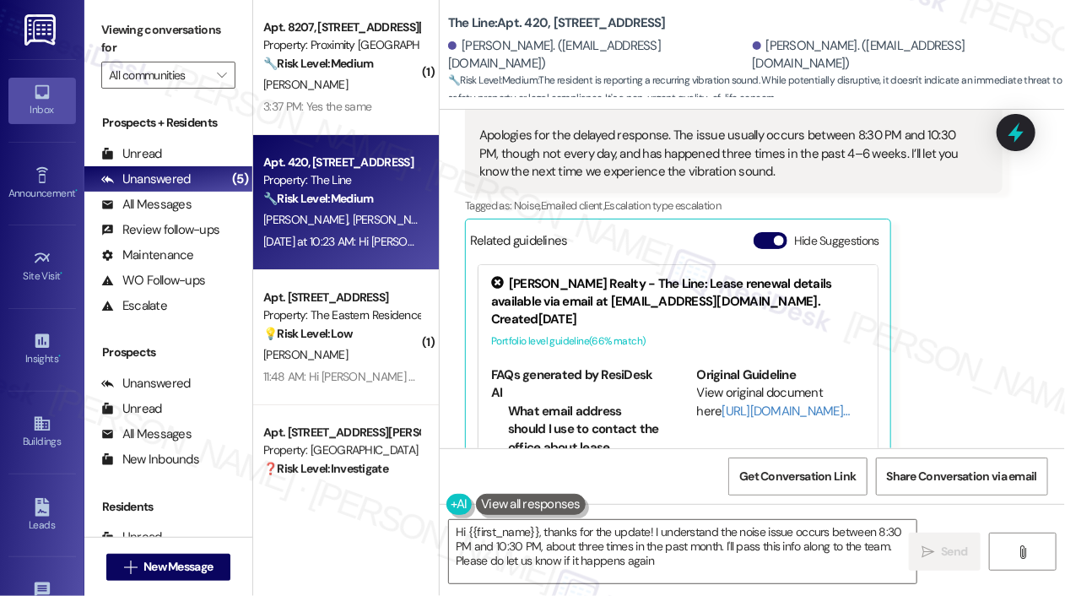
type textarea "Hi {{first_name}}, thanks for the update! I understand the noise issue occurs b…"
click at [971, 224] on div "Kunal Katdare Yesterday at 10:23 AM Hi Jane, Apologies for the delayed response…" at bounding box center [734, 277] width 538 height 446
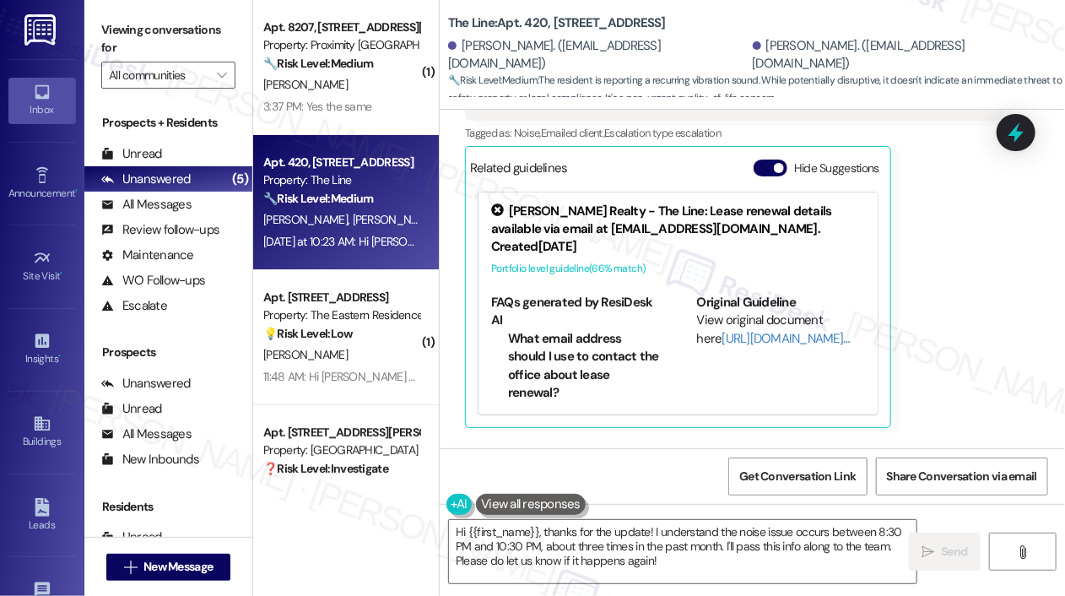
scroll to position [17186, 0]
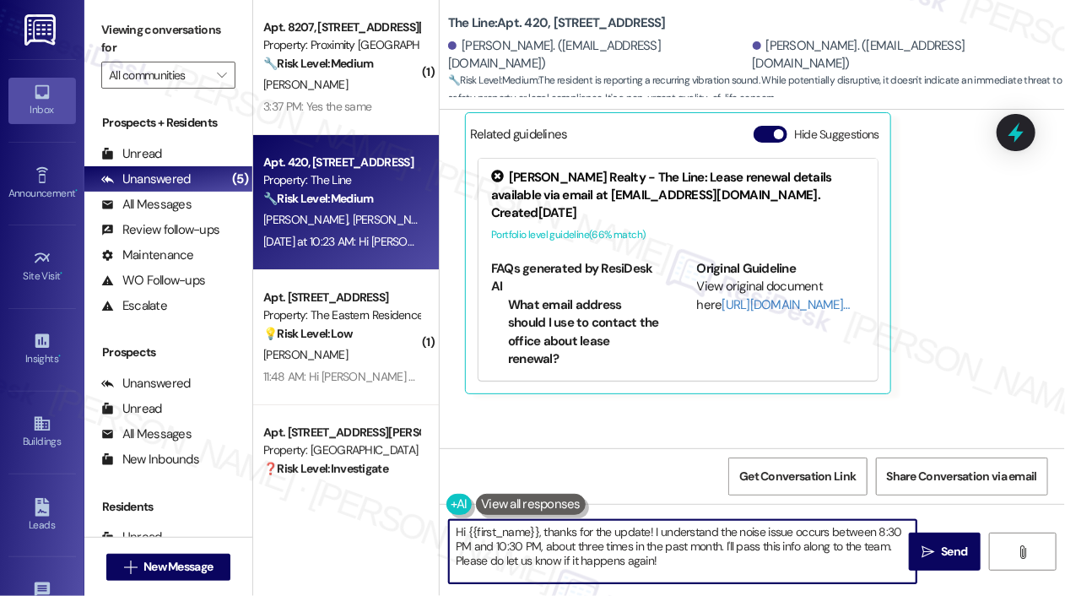
click at [756, 550] on textarea "Hi {{first_name}}, thanks for the update! I understand the noise issue occurs b…" at bounding box center [683, 551] width 468 height 63
click at [934, 538] on button " Send" at bounding box center [945, 552] width 72 height 38
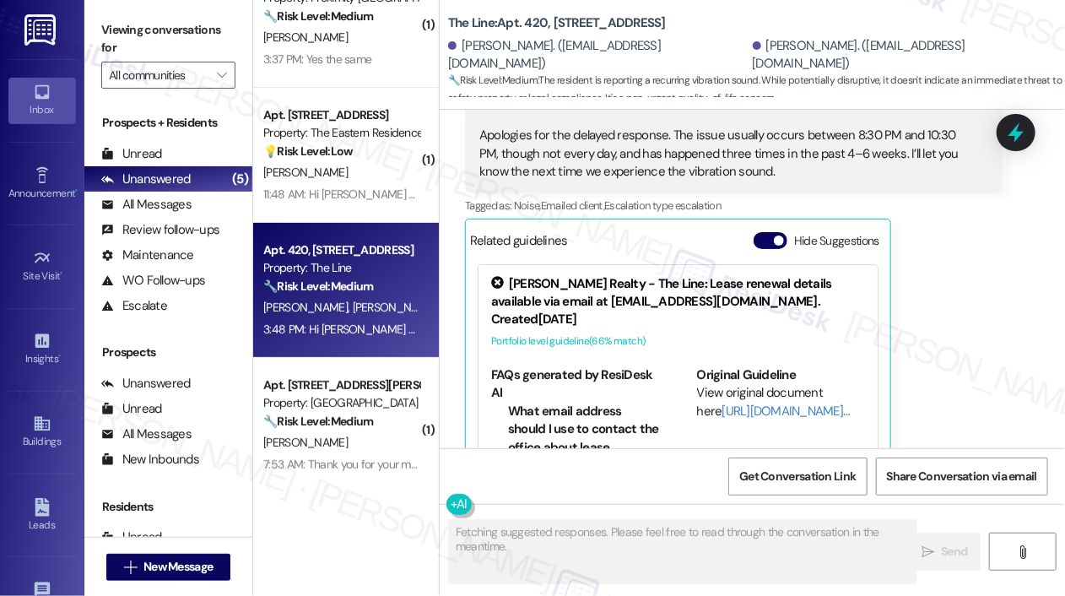
scroll to position [64, 0]
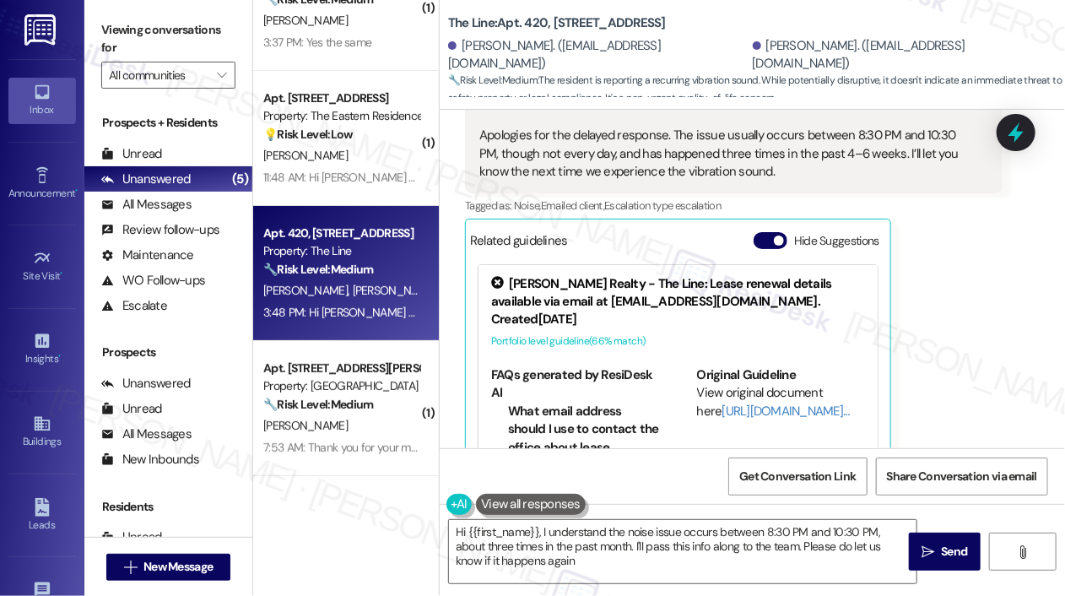
type textarea "Hi {{first_name}}, I understand the noise issue occurs between 8:30 PM and 10:3…"
